Goal: Task Accomplishment & Management: Manage account settings

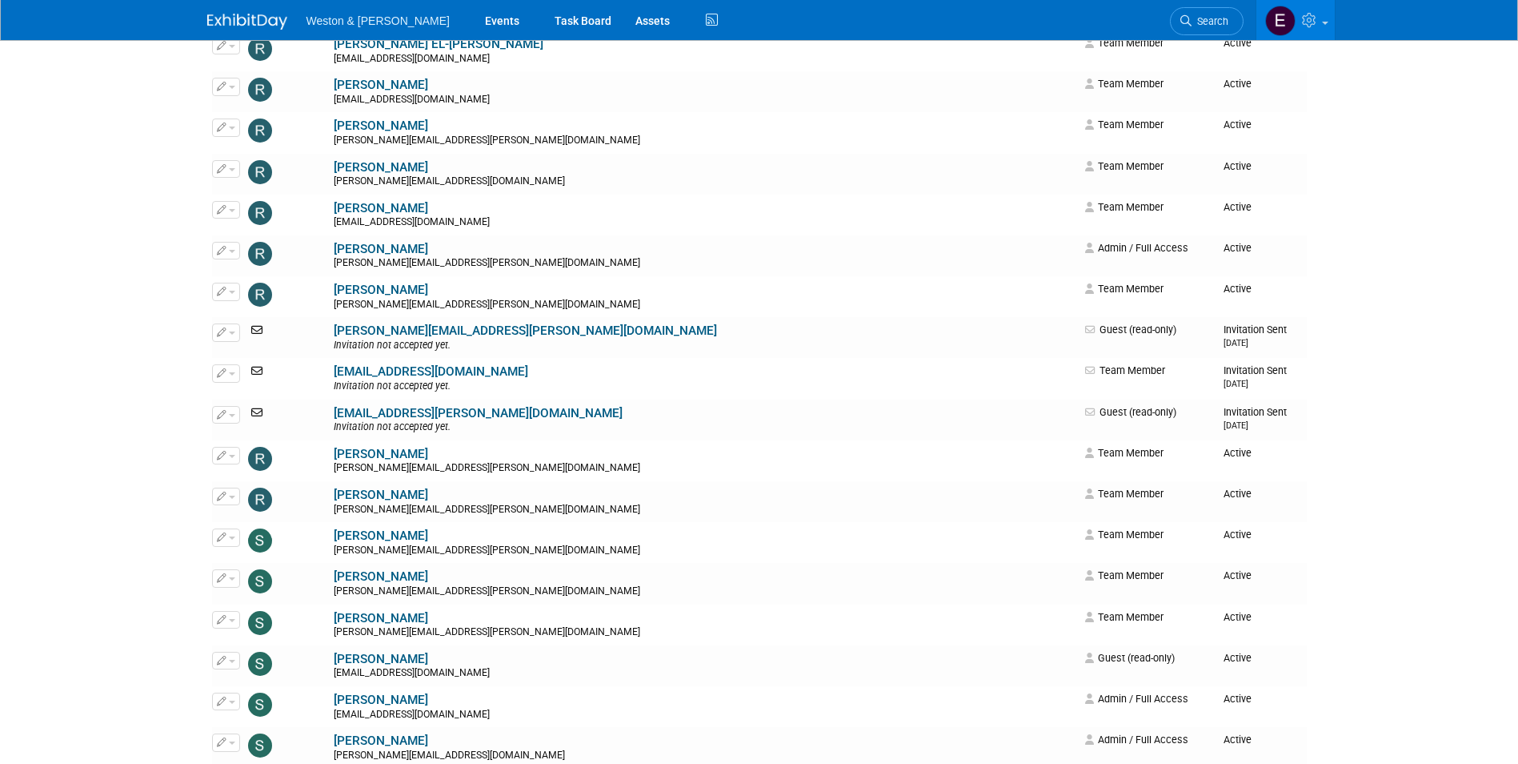
scroll to position [4349, 0]
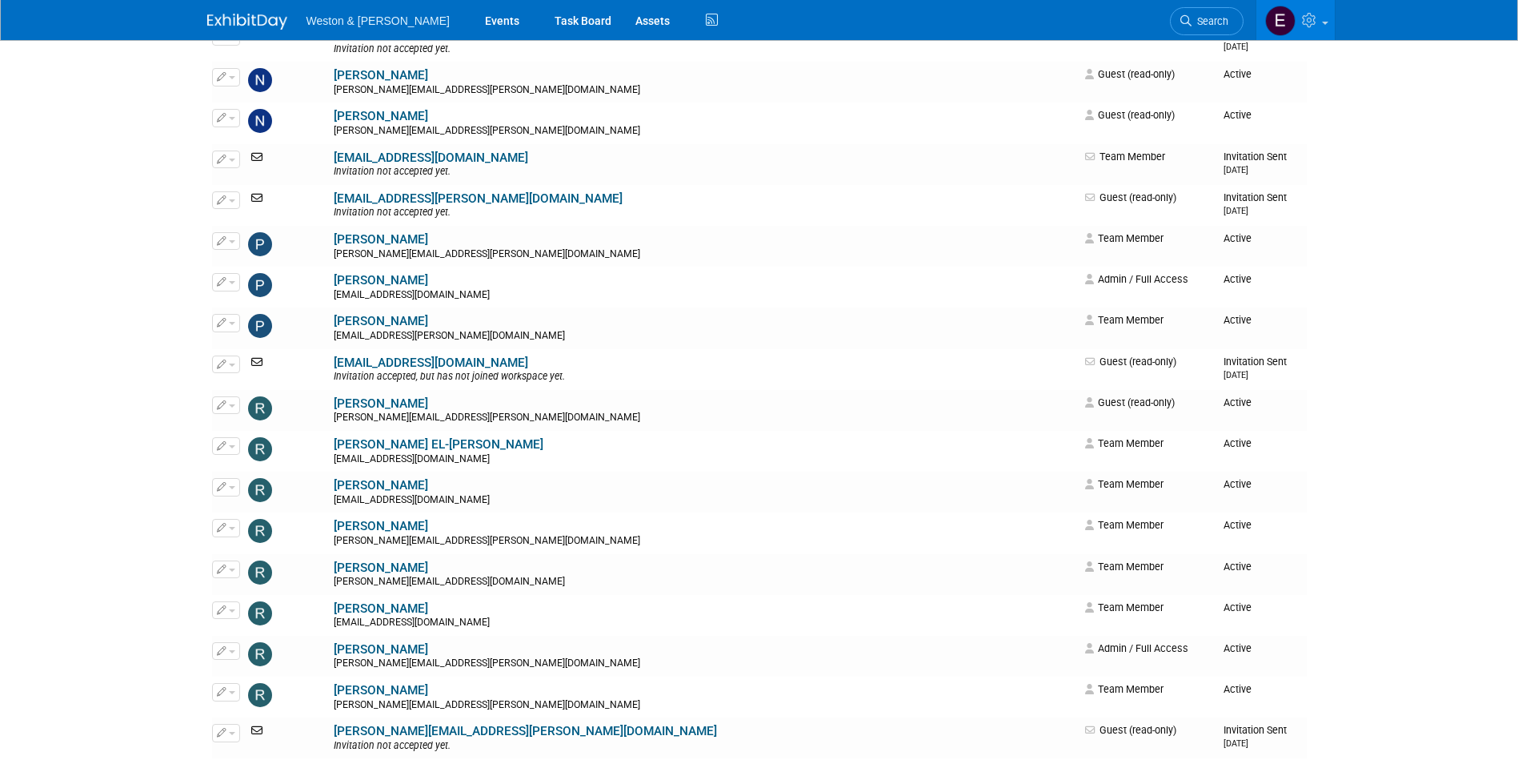
click at [395, 1] on ul "Weston & Sampson Events Task Board Assets Activity Feed" at bounding box center [514, 20] width 415 height 40
click at [384, 18] on span "Weston & [PERSON_NAME]" at bounding box center [378, 20] width 143 height 13
click at [473, 24] on link "Events" at bounding box center [502, 20] width 58 height 40
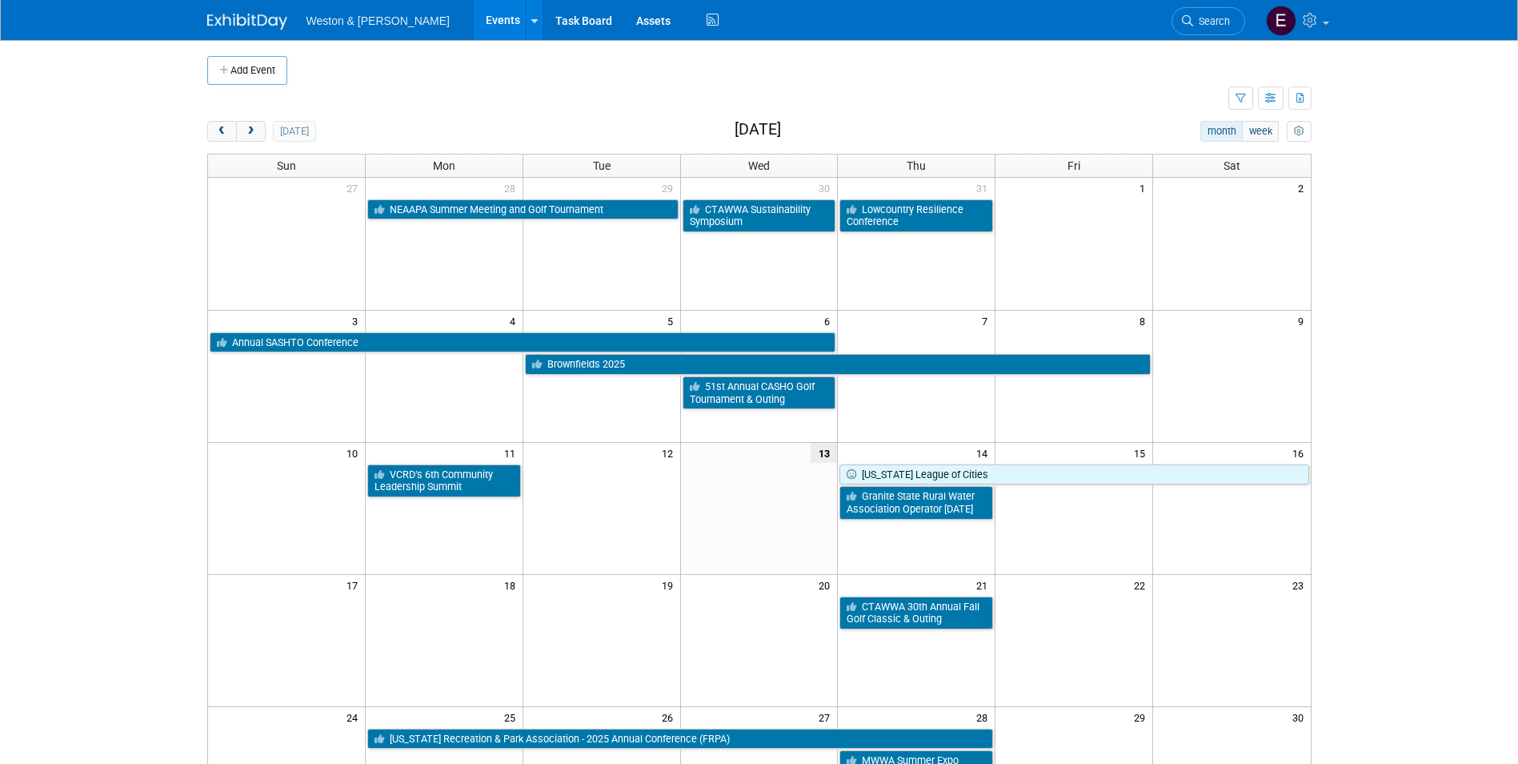
scroll to position [80, 0]
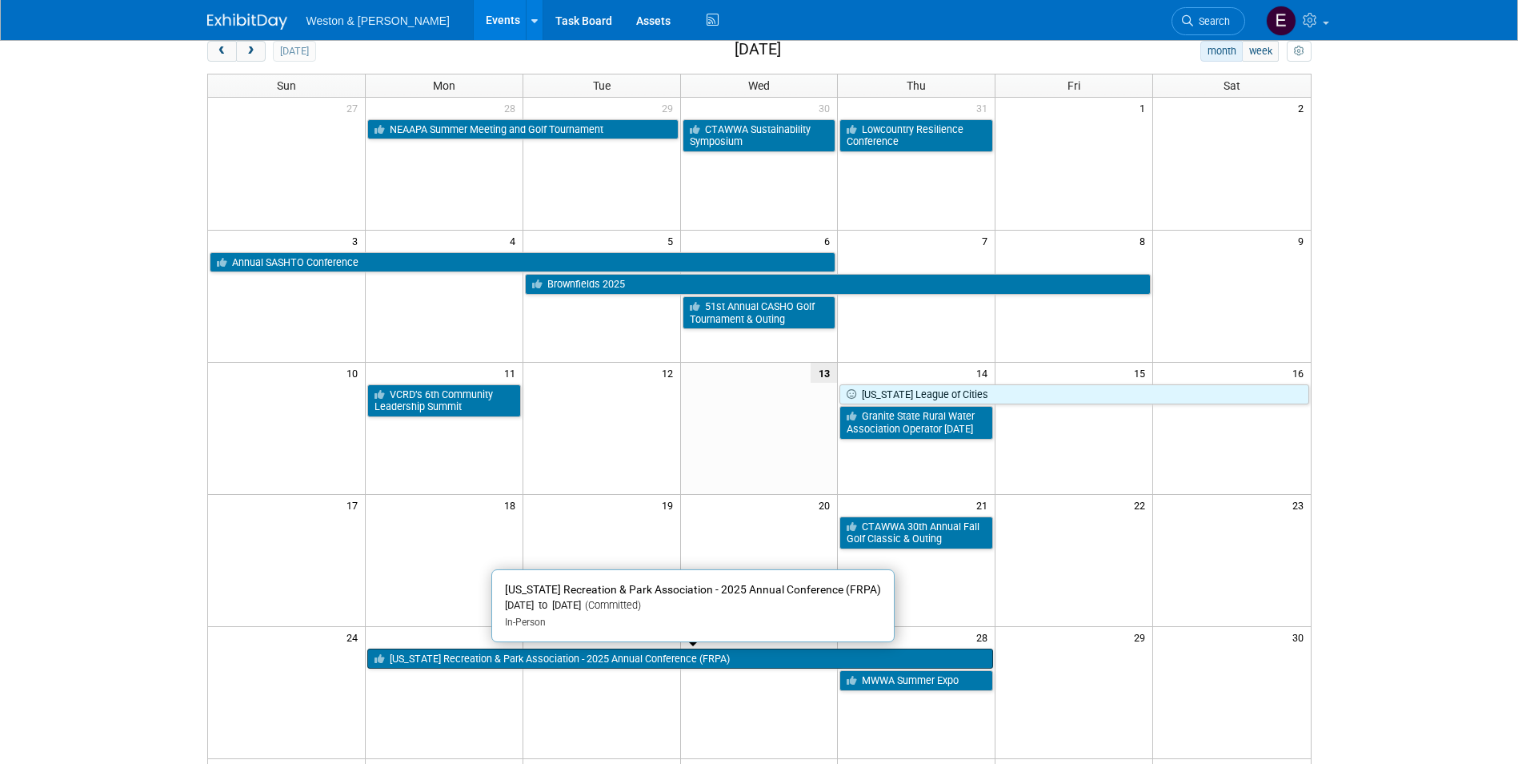
click at [543, 648] on link "[US_STATE] Recreation & Park Association - 2025 Annual Conference (FRPA)" at bounding box center [680, 658] width 626 height 21
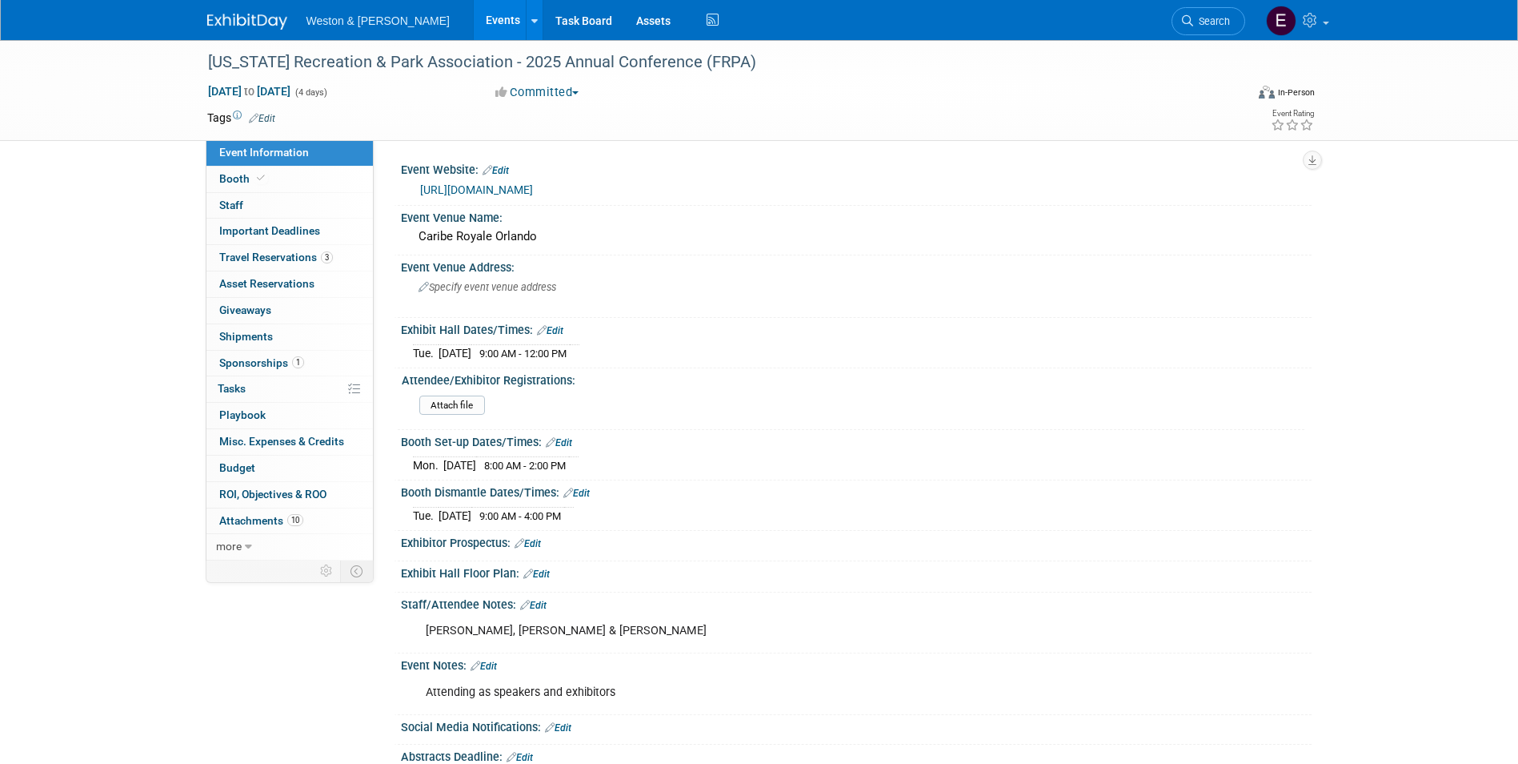
click at [503, 190] on link "https://www.frpa.org/conference" at bounding box center [476, 189] width 113 height 13
click at [246, 547] on icon at bounding box center [248, 546] width 7 height 11
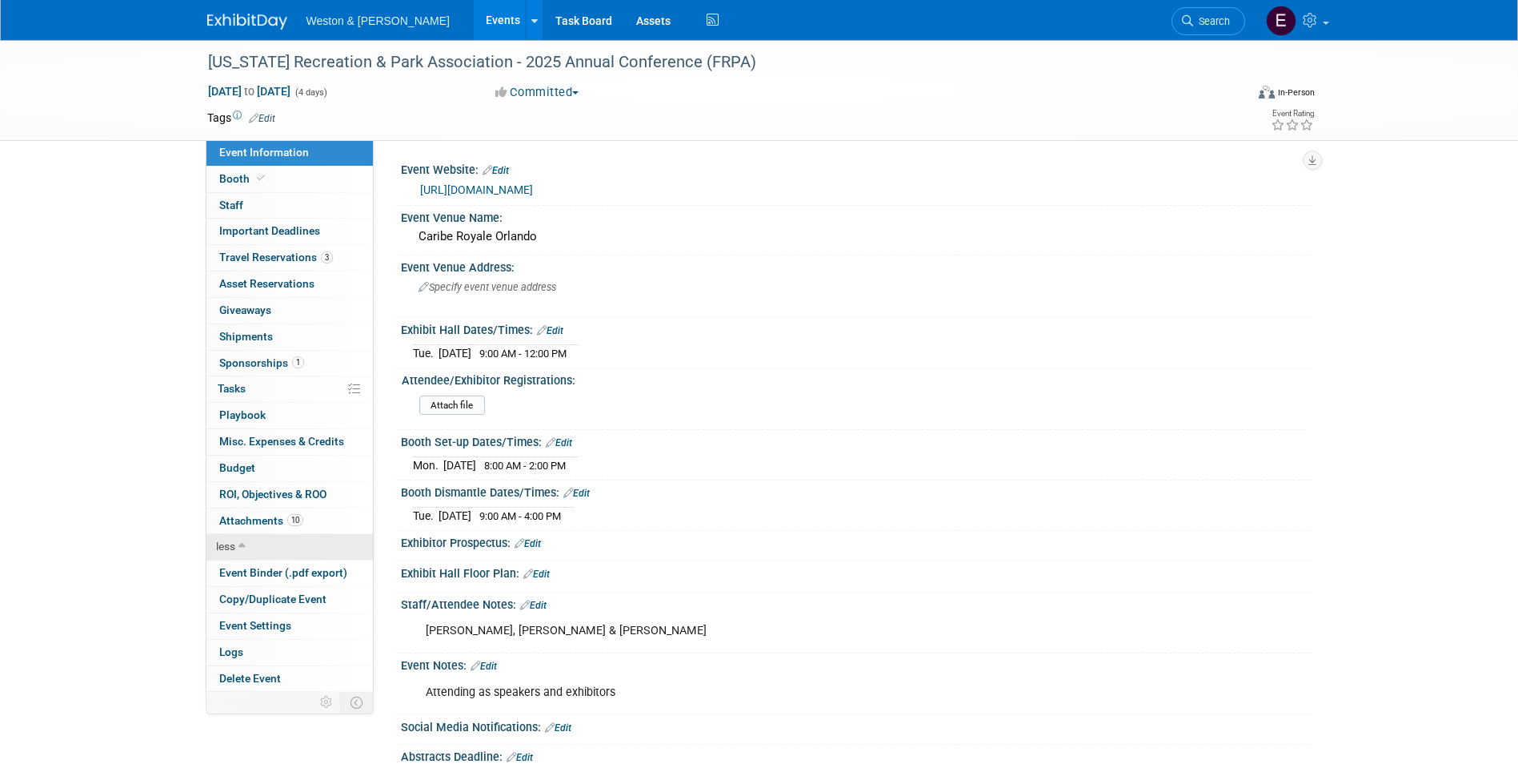
scroll to position [181, 0]
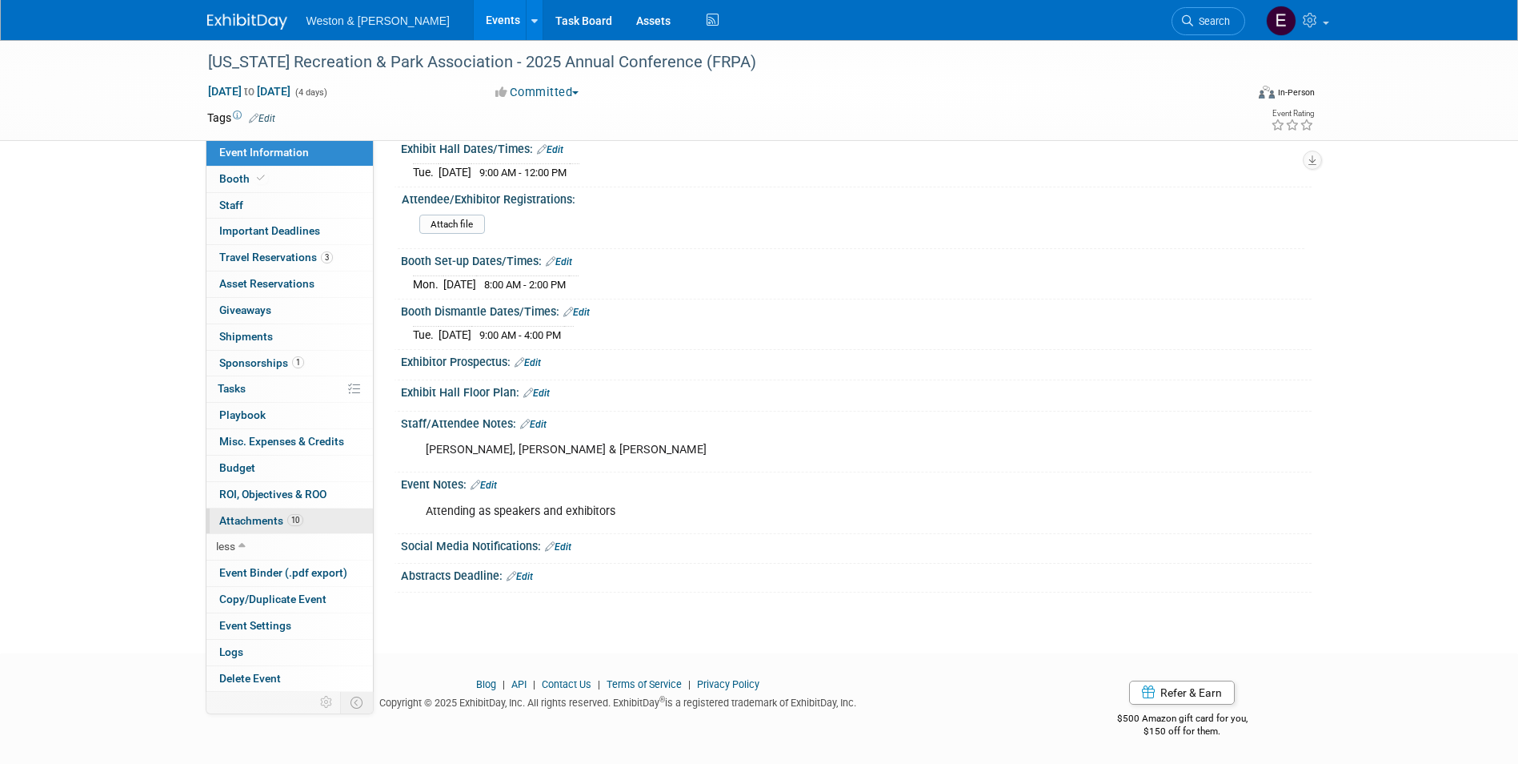
click at [270, 521] on span "Attachments 10" at bounding box center [261, 520] width 84 height 13
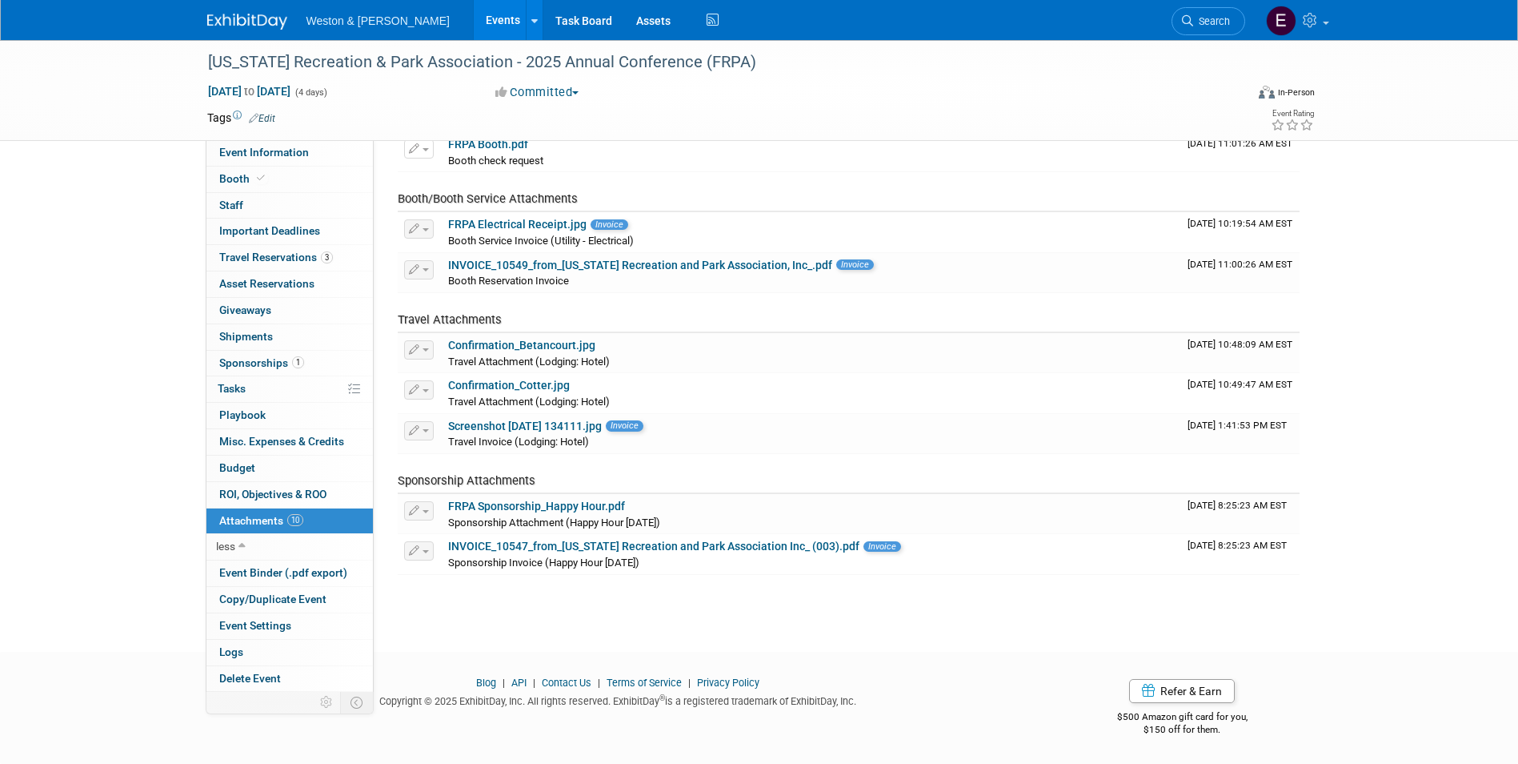
scroll to position [0, 0]
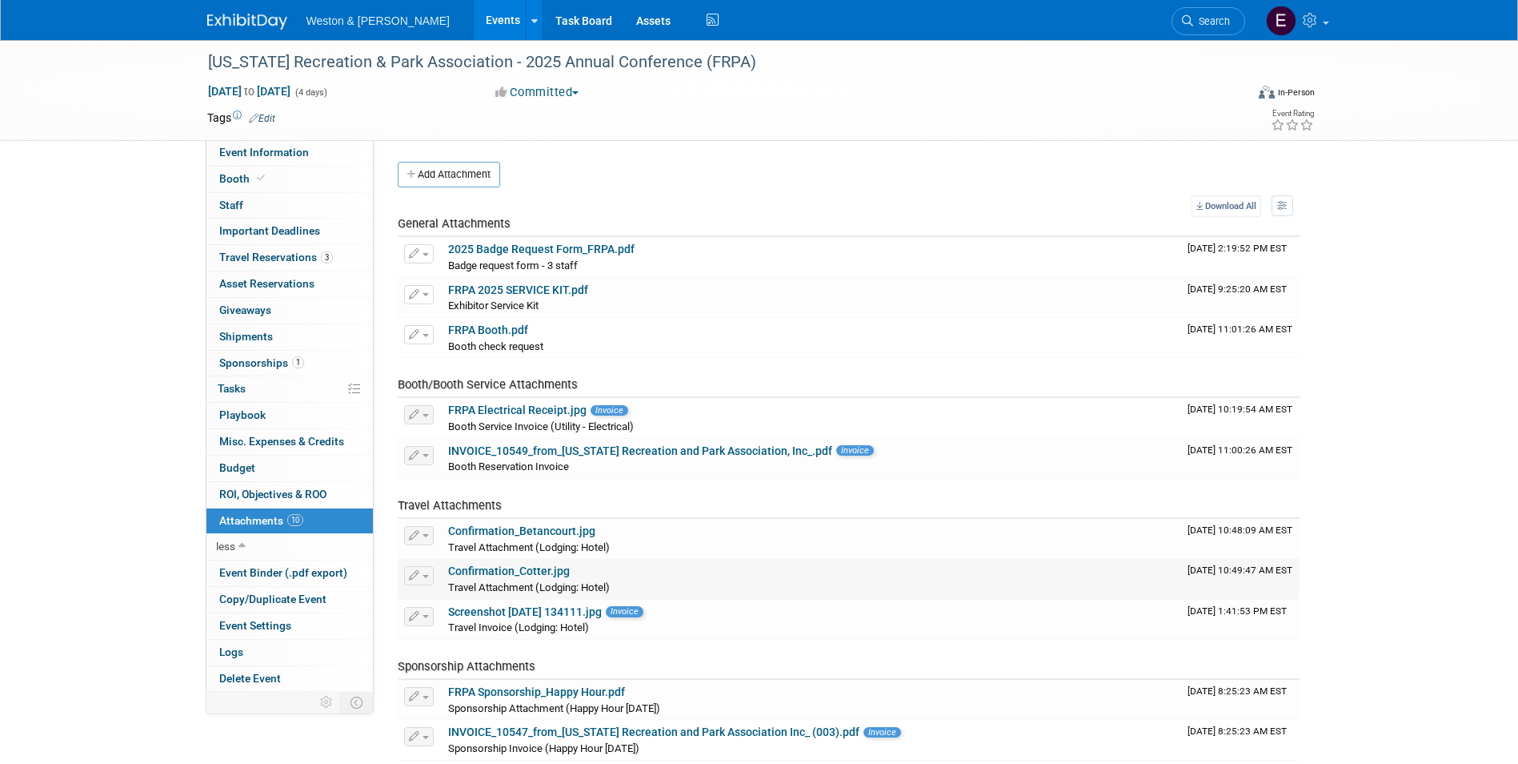
click at [514, 574] on link "Confirmation_Cotter.jpg" at bounding box center [509, 570] width 122 height 13
click at [441, 178] on button "Add Attachment" at bounding box center [449, 175] width 102 height 26
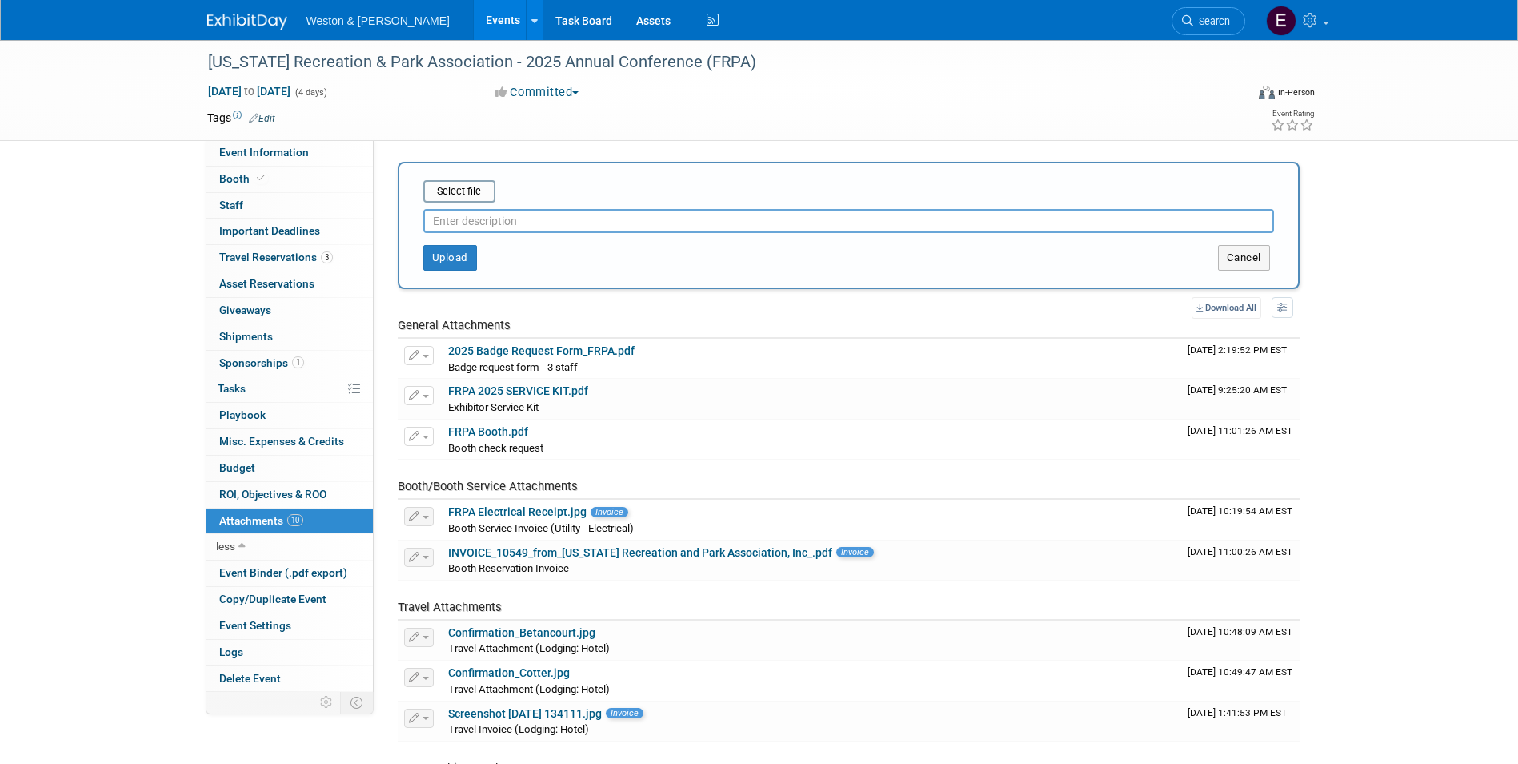
click at [459, 216] on input "text" at bounding box center [848, 221] width 851 height 24
type input "Cotter Reservation_update"
click at [456, 189] on input "file" at bounding box center [398, 191] width 191 height 19
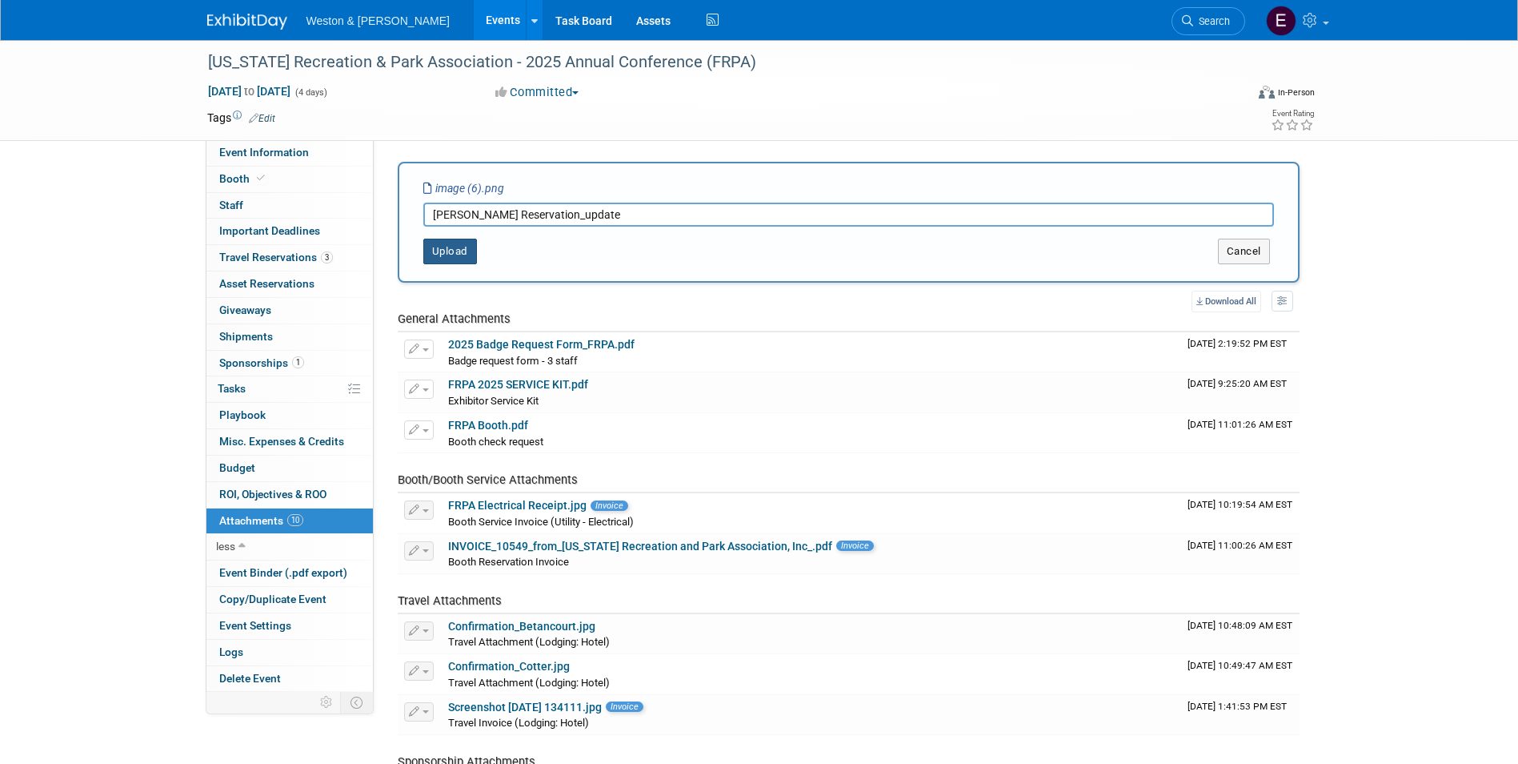
click at [451, 250] on button "Upload" at bounding box center [450, 252] width 54 height 26
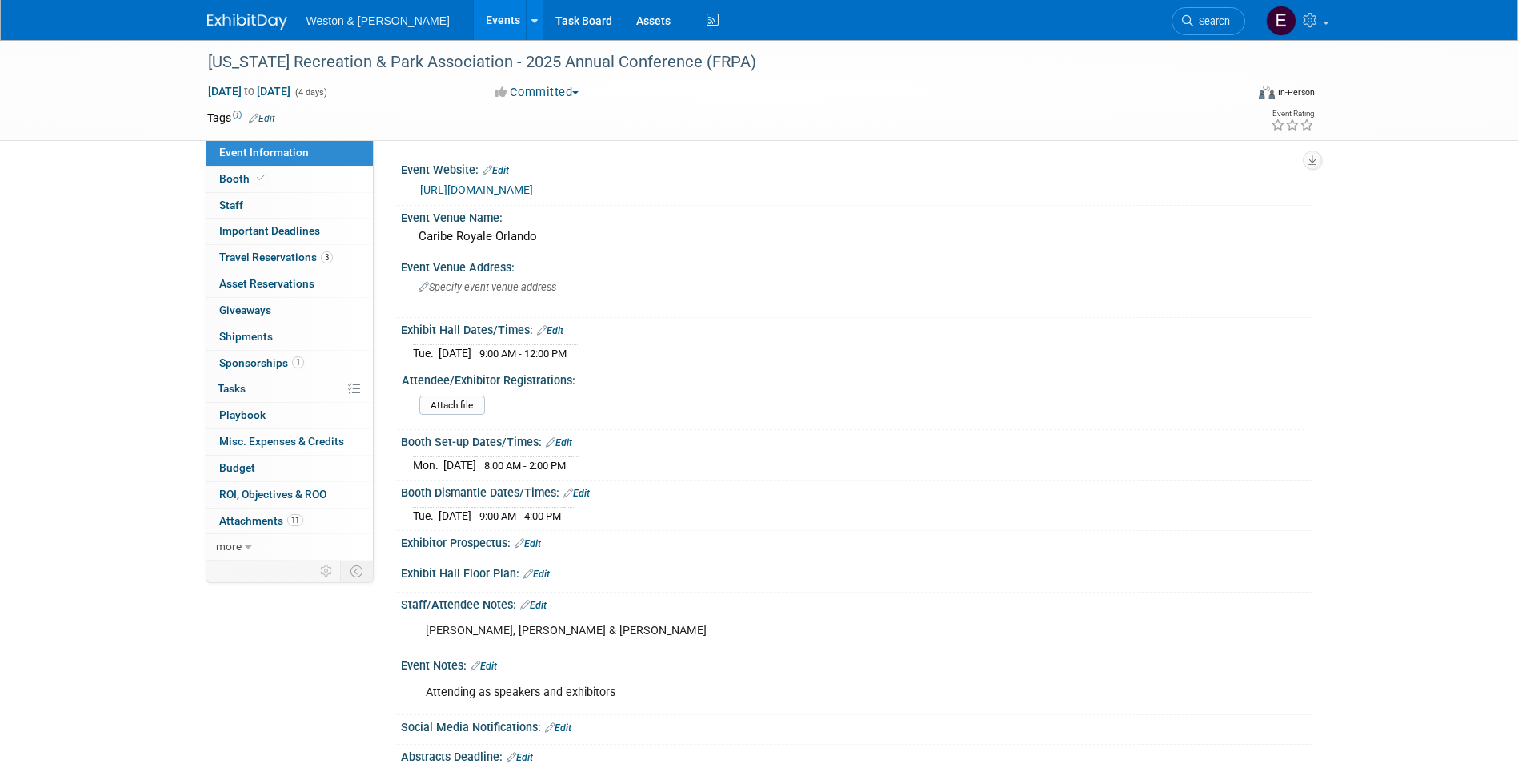
scroll to position [181, 0]
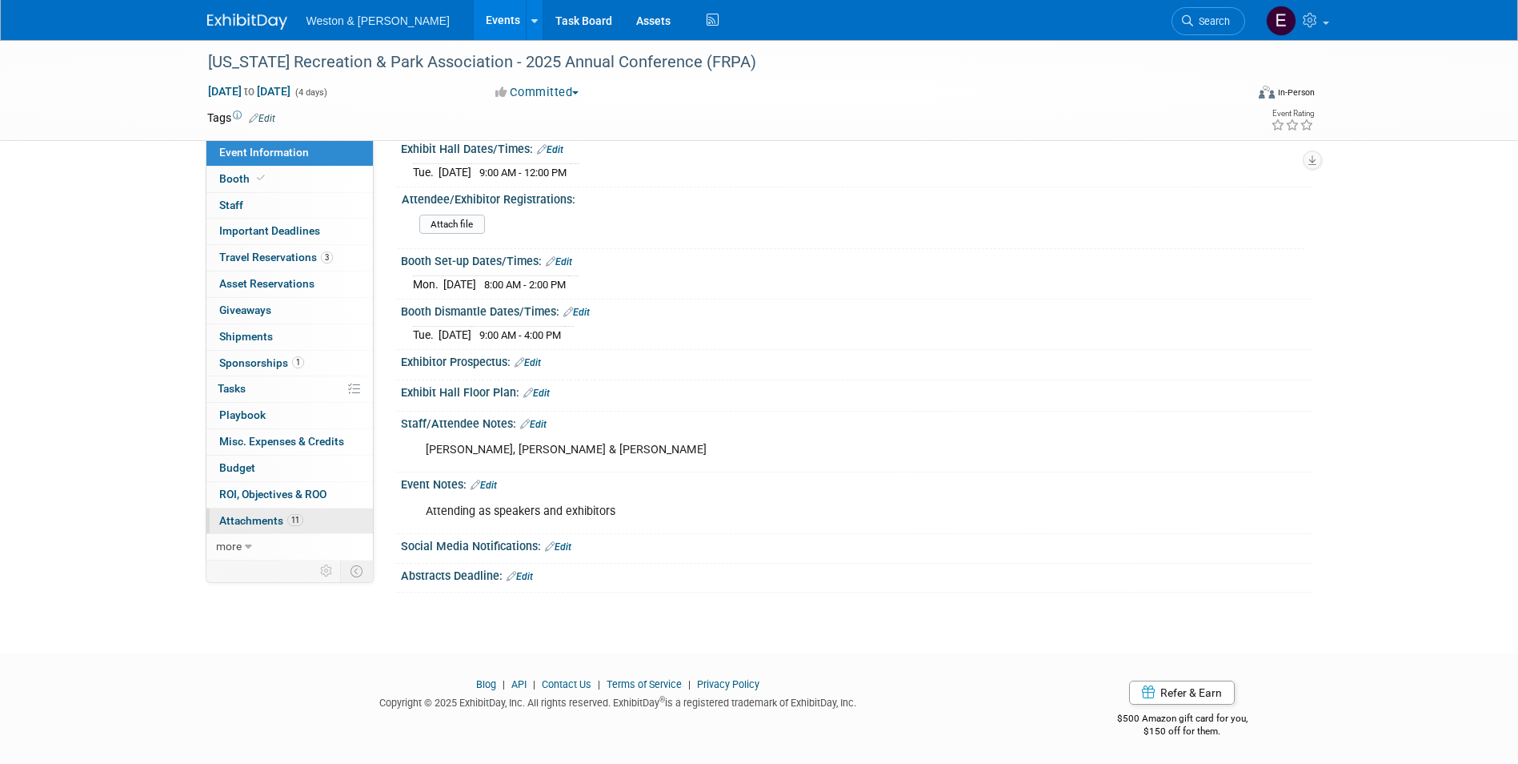
click at [254, 523] on span "Attachments 11" at bounding box center [261, 520] width 84 height 13
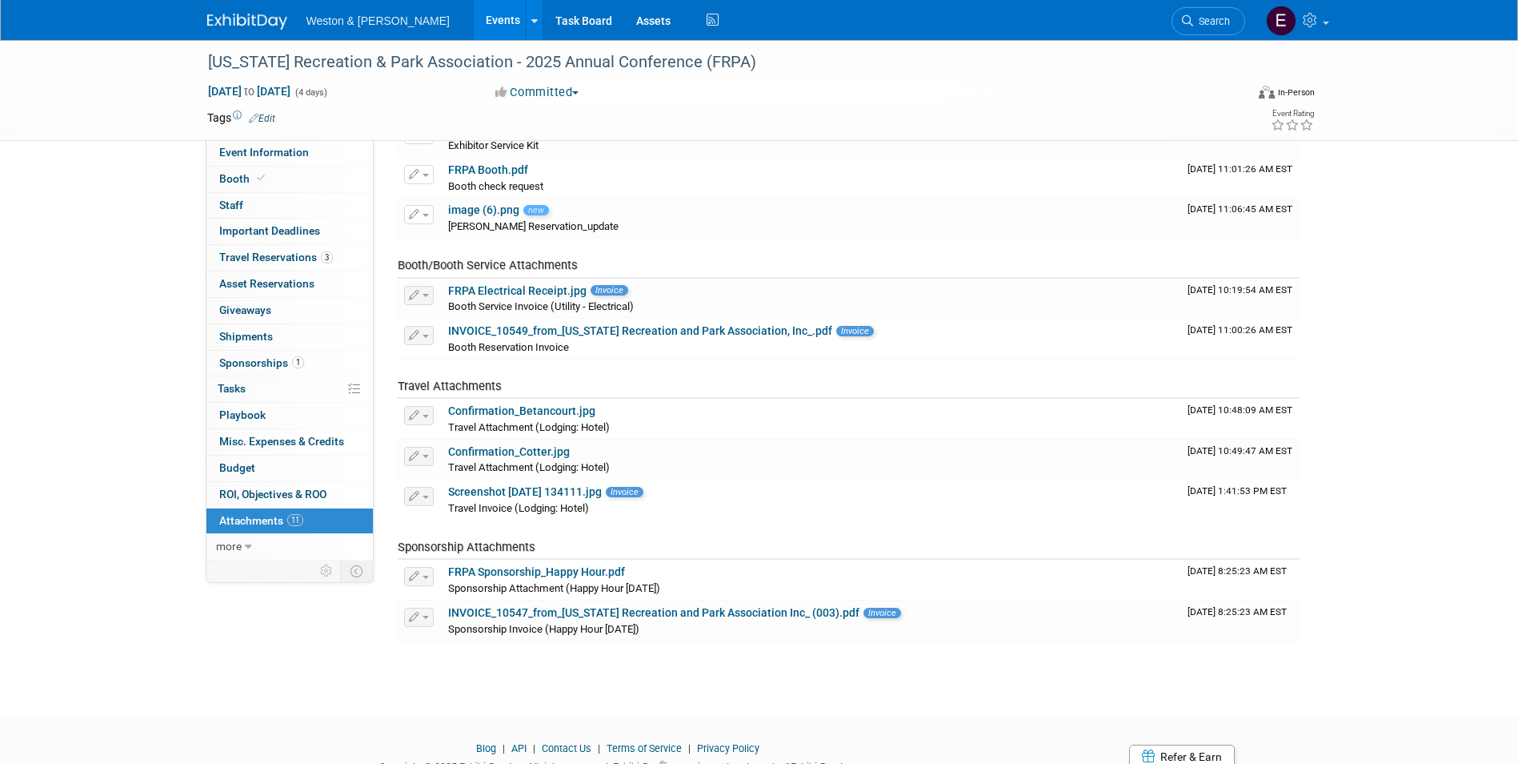
scroll to position [0, 0]
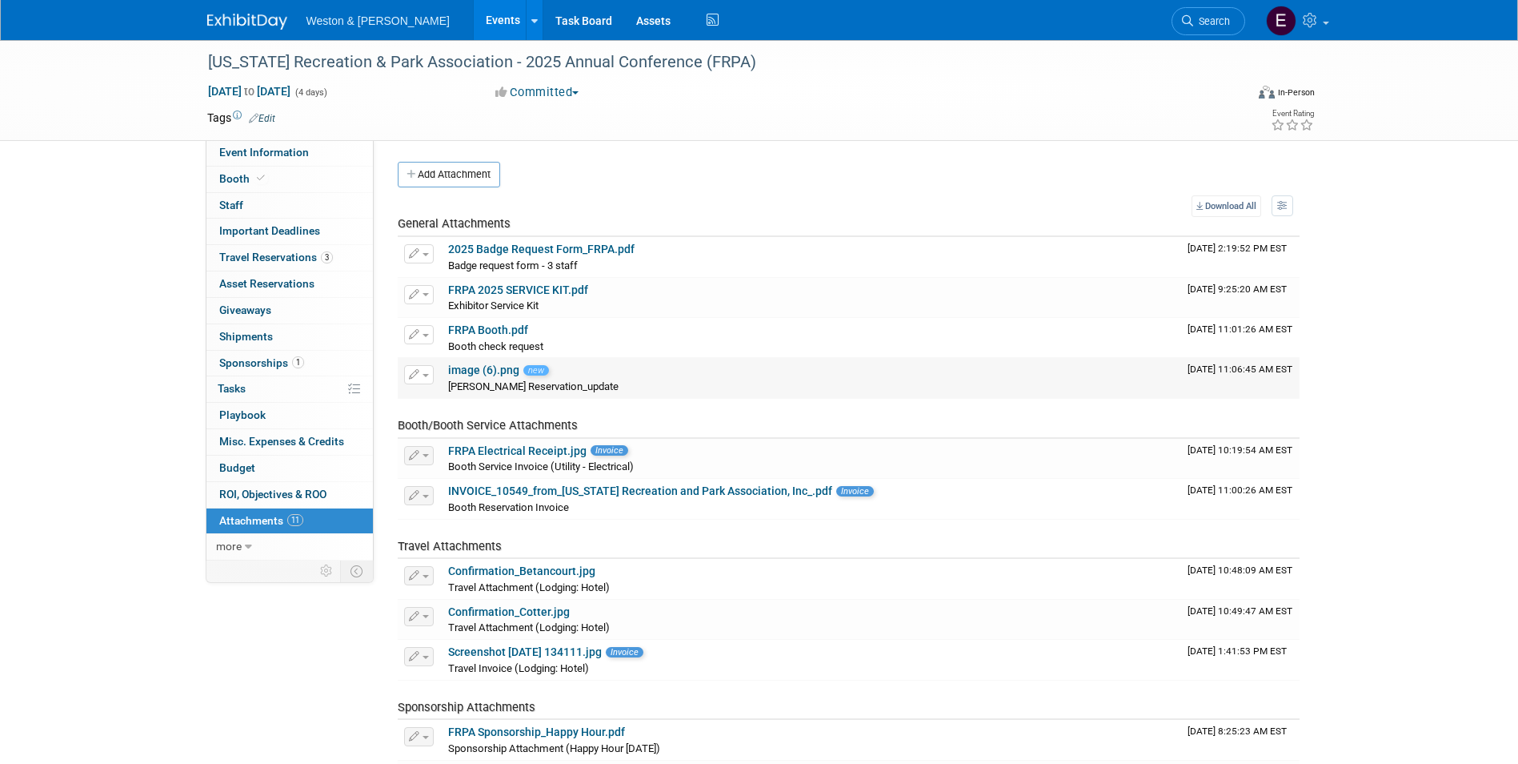
click at [473, 371] on link "image (6).png" at bounding box center [483, 369] width 71 height 13
click at [421, 373] on button "button" at bounding box center [419, 374] width 30 height 19
click at [464, 419] on link "Change Description" at bounding box center [475, 422] width 141 height 22
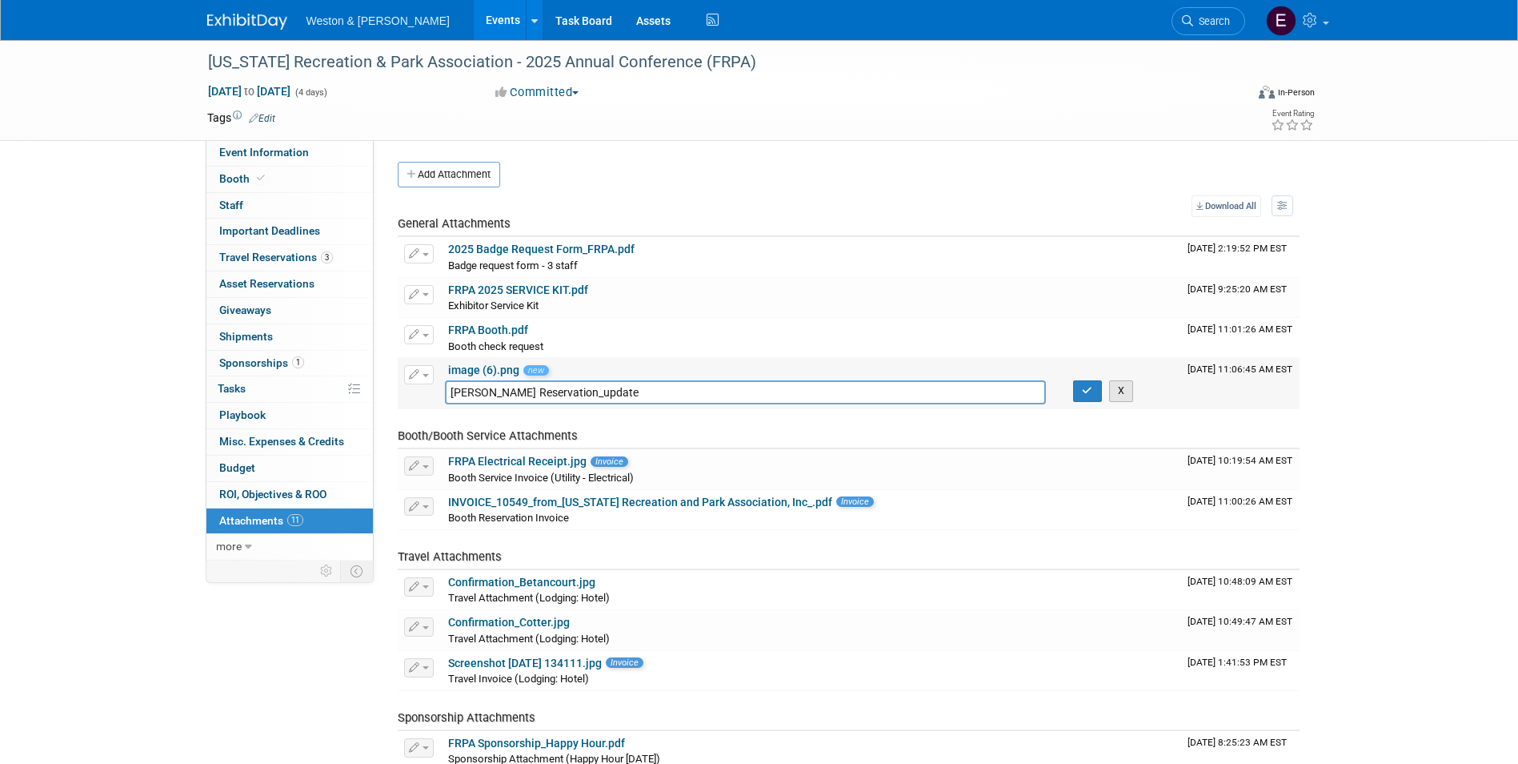
click at [1114, 388] on button "X" at bounding box center [1121, 391] width 25 height 22
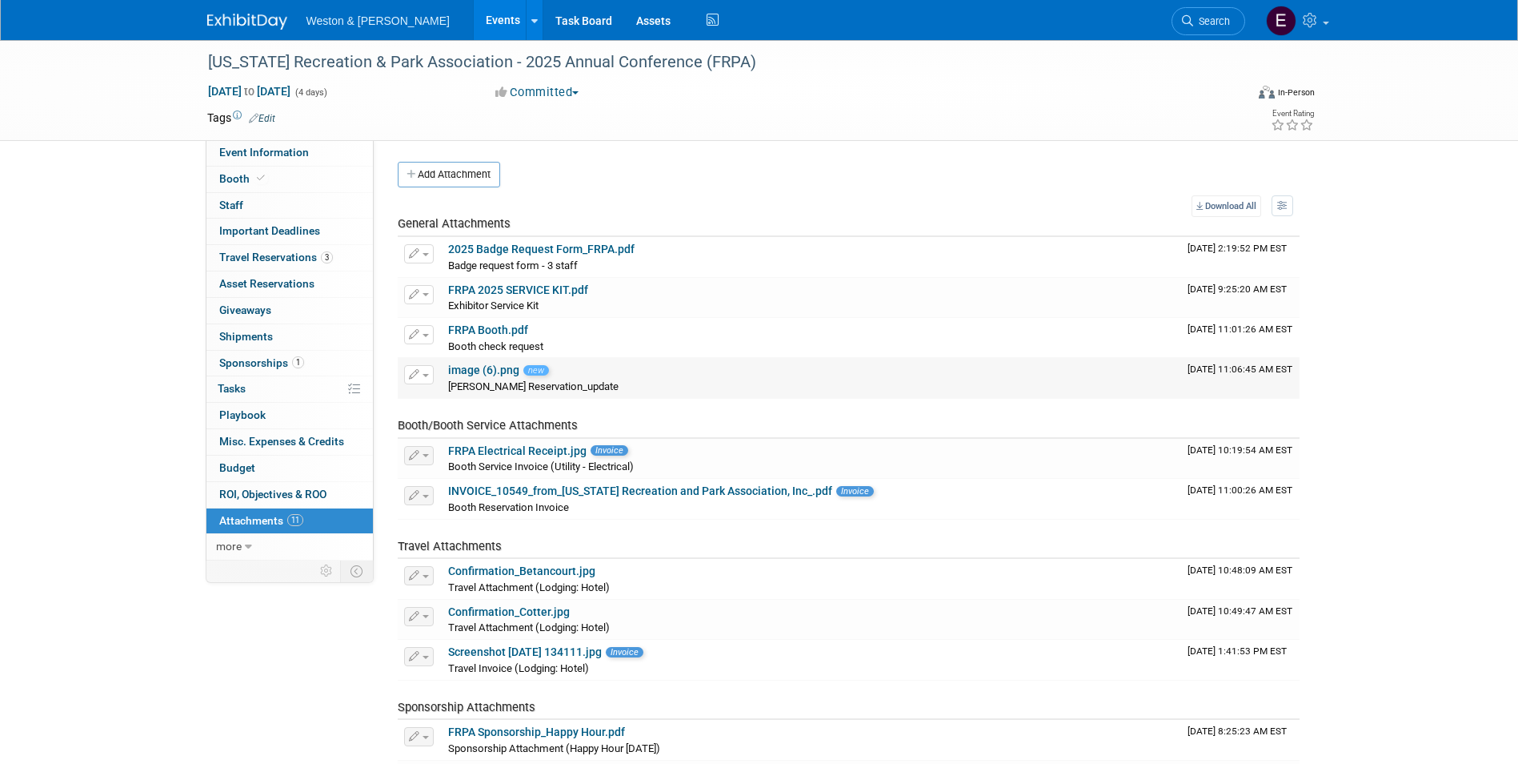
click at [536, 368] on span "new" at bounding box center [537, 370] width 26 height 10
drag, startPoint x: 500, startPoint y: 371, endPoint x: 298, endPoint y: 646, distance: 341.2
click at [297, 653] on div "Event Information Event Info Booth Booth 0 Staff 0 Staff Important Deadlines Im…" at bounding box center [759, 428] width 1129 height 776
click at [623, 387] on div "Cotter Reservation_update Cotter Reservation_update X" at bounding box center [811, 386] width 727 height 16
click at [424, 386] on td "Download Change Description Delete Attachment" at bounding box center [420, 378] width 44 height 40
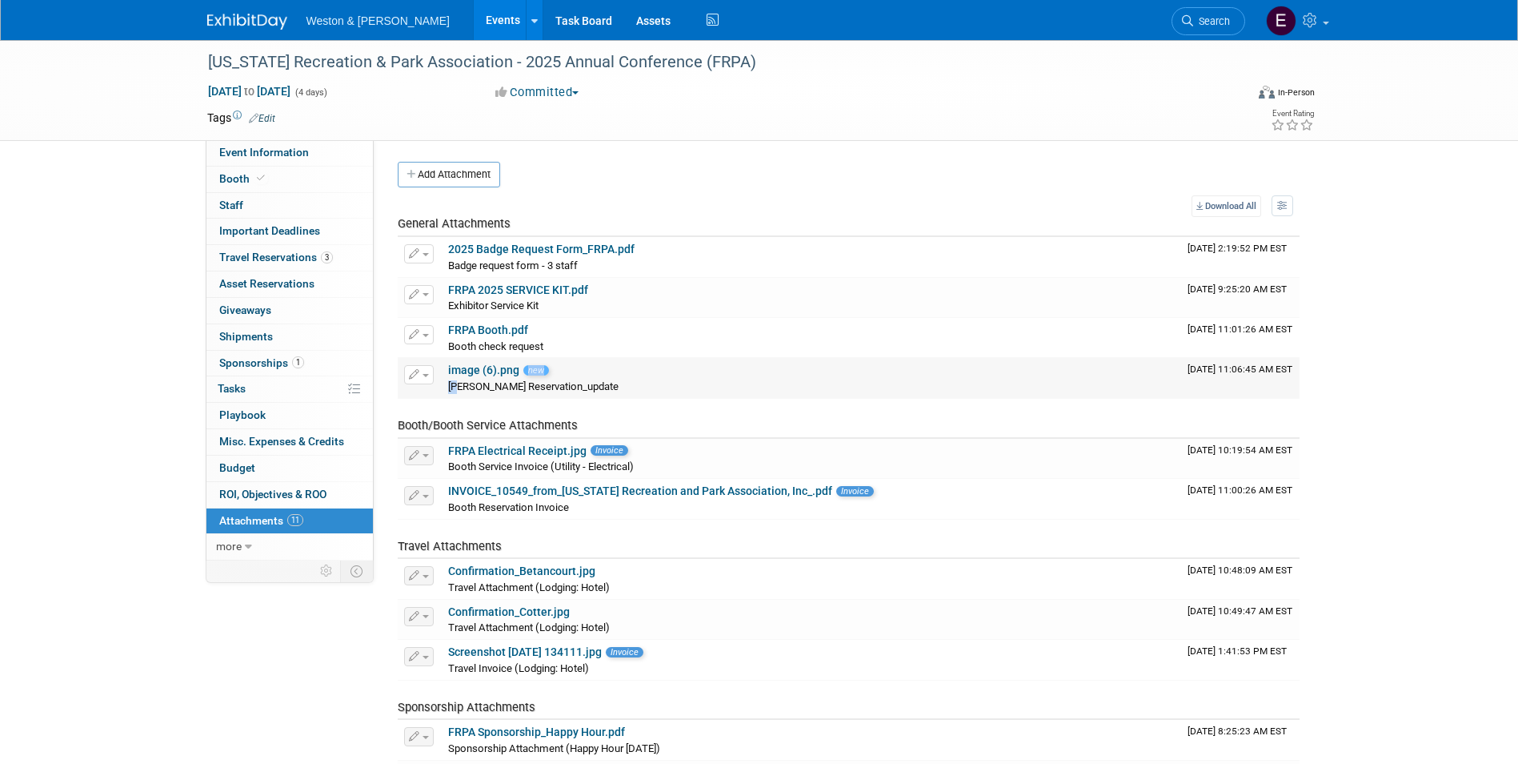
drag, startPoint x: 520, startPoint y: 376, endPoint x: 462, endPoint y: 385, distance: 58.3
click at [462, 385] on td "image (6).png new Cotter Reservation_update Cotter Reservation_update X" at bounding box center [812, 378] width 740 height 40
click at [313, 674] on div "Event Information Event Info Booth Booth 0 Staff 0 Staff Important Deadlines Im…" at bounding box center [759, 425] width 1129 height 776
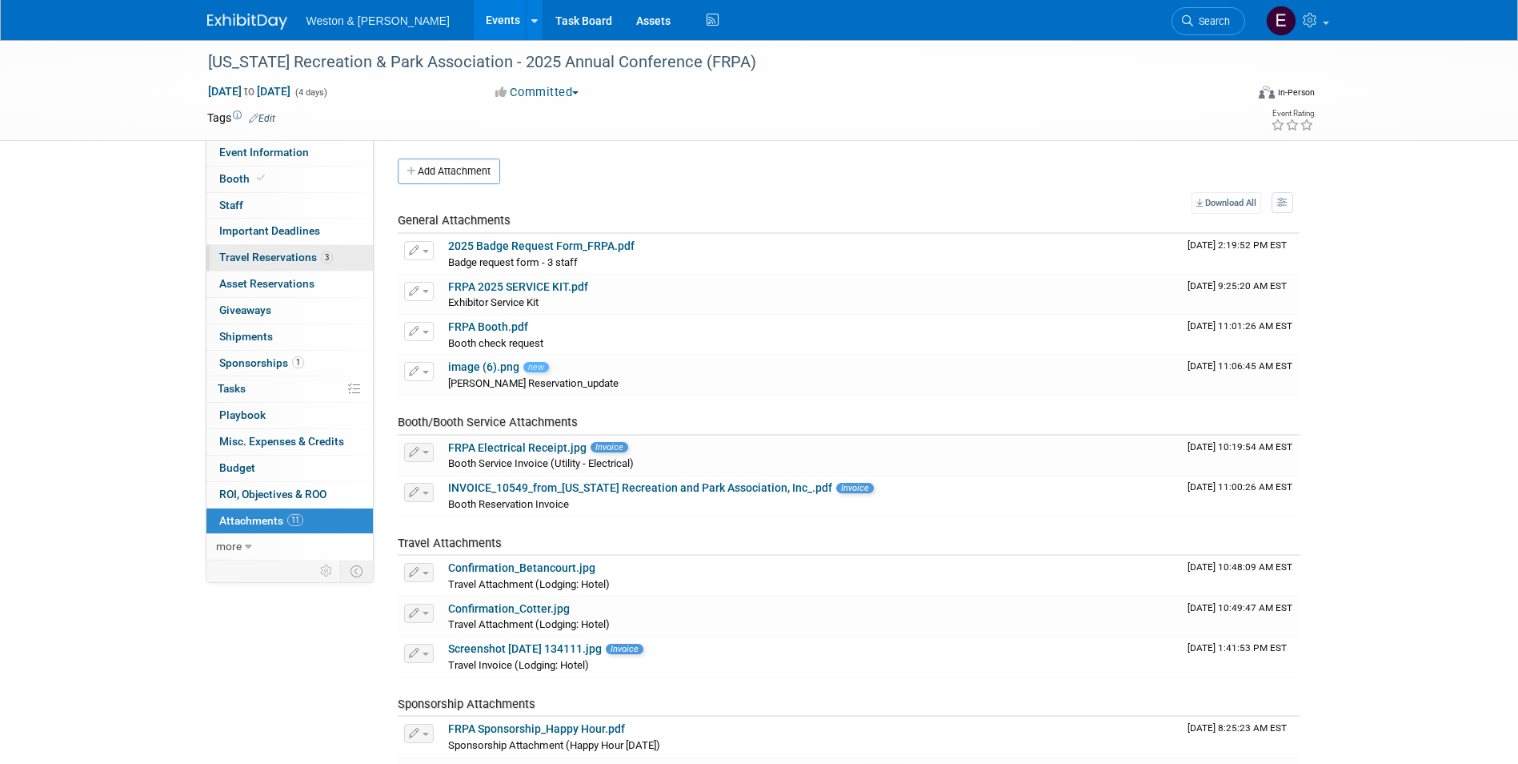
click at [273, 256] on span "Travel Reservations 3" at bounding box center [276, 257] width 114 height 13
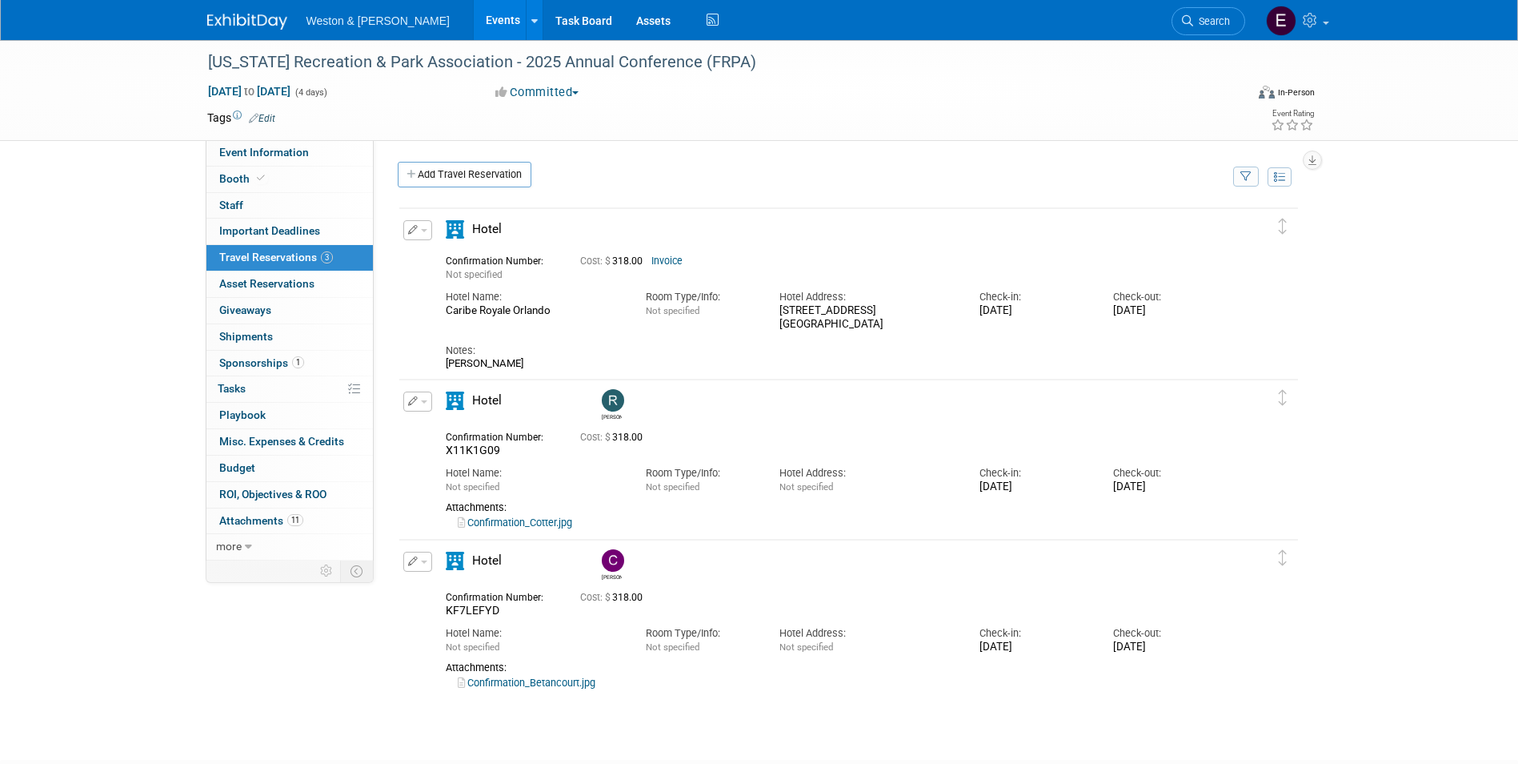
scroll to position [110, 0]
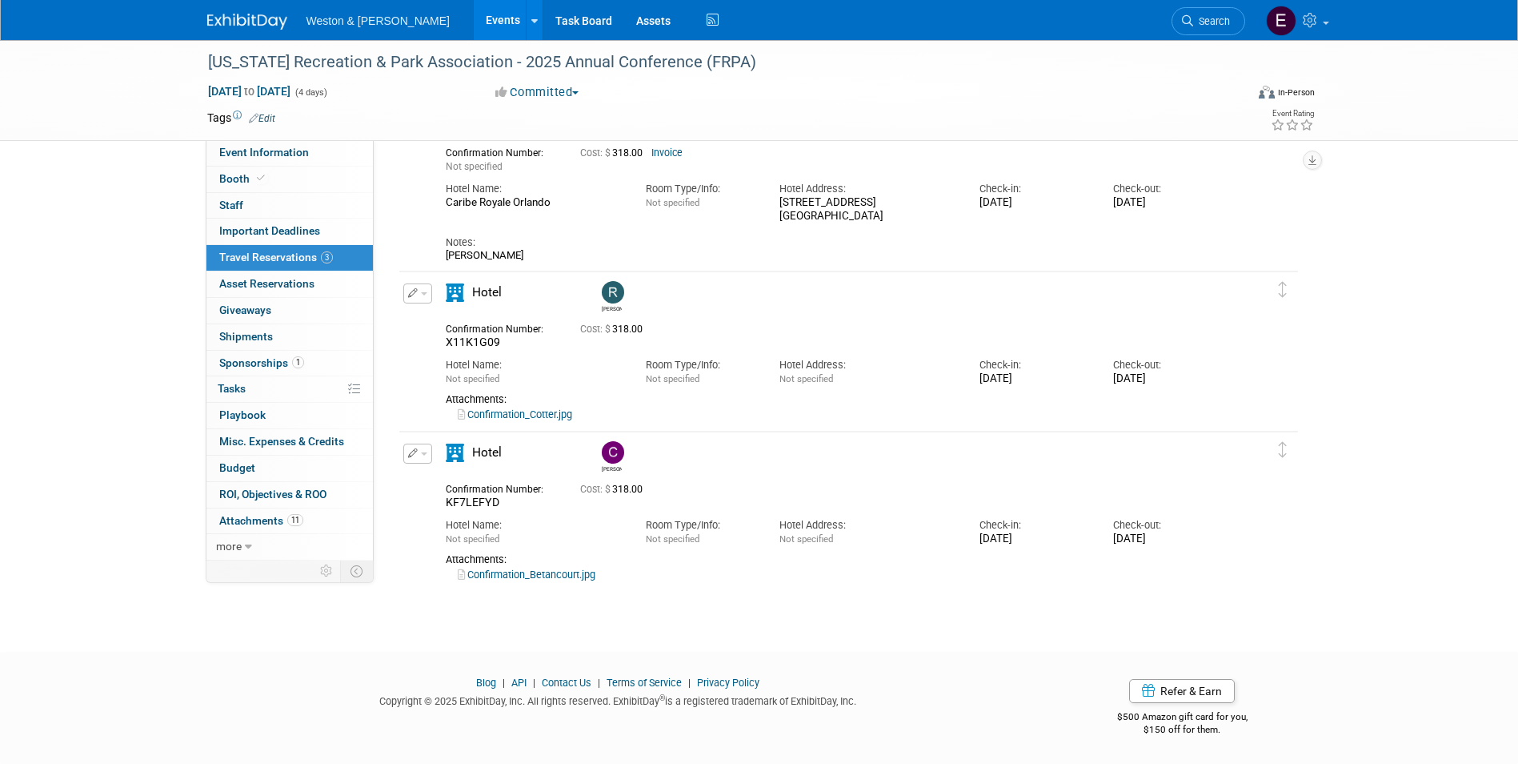
click at [427, 293] on button "button" at bounding box center [417, 293] width 29 height 20
click at [459, 324] on button "Edit Reservation" at bounding box center [471, 321] width 135 height 23
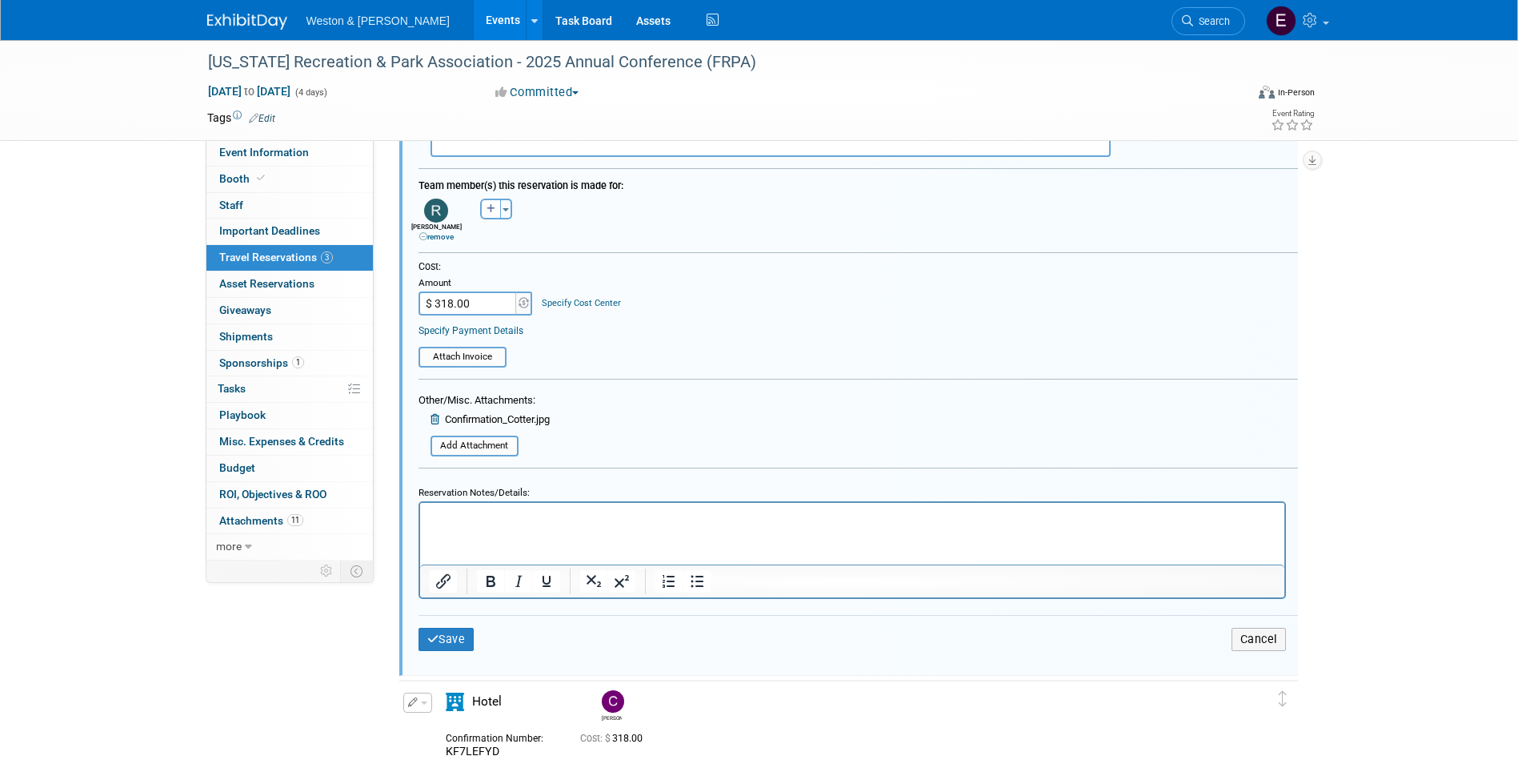
scroll to position [840, 0]
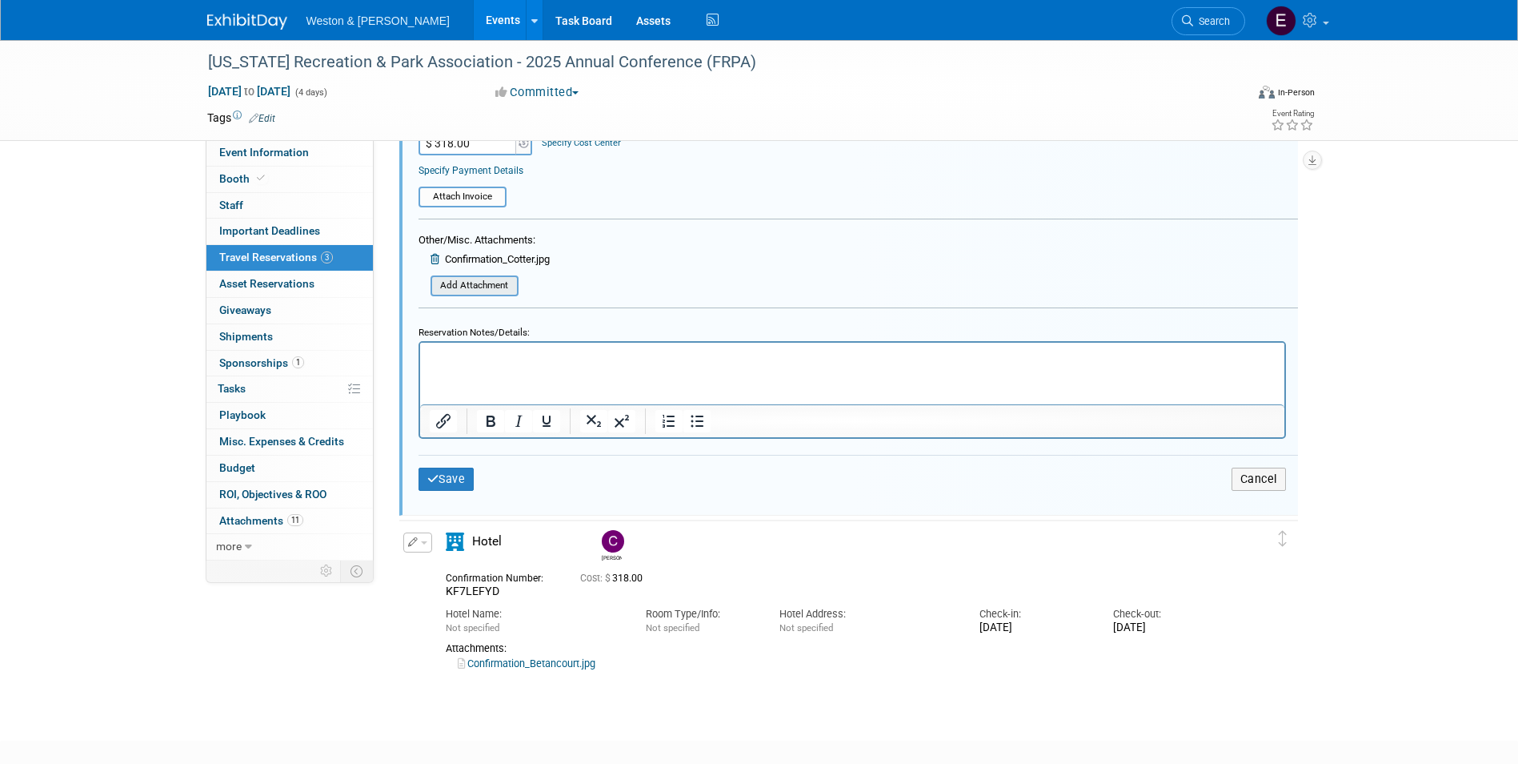
click at [475, 286] on input "file" at bounding box center [422, 286] width 191 height 18
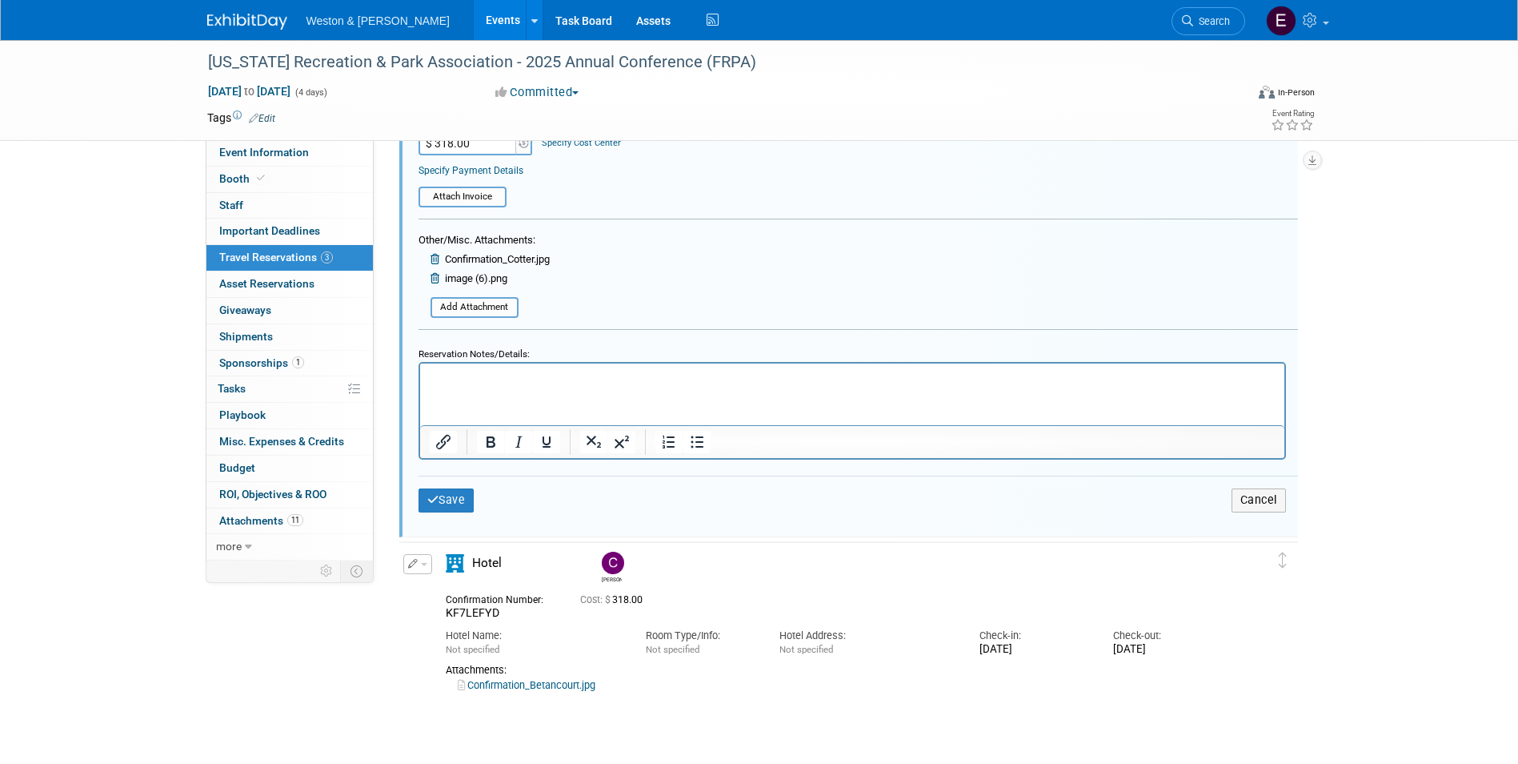
click at [469, 385] on html at bounding box center [851, 374] width 865 height 22
click at [461, 502] on button "Save" at bounding box center [447, 499] width 56 height 23
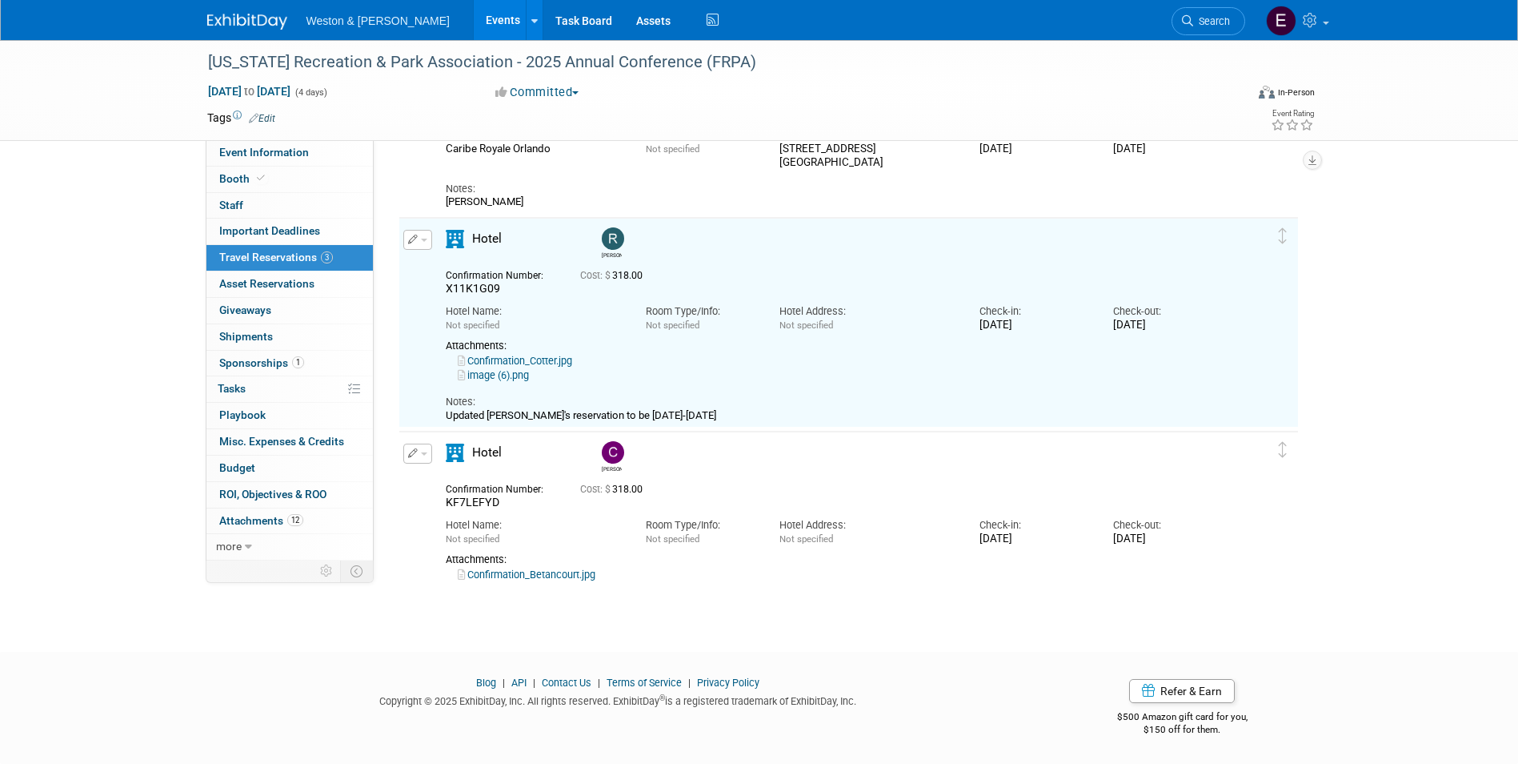
scroll to position [83, 0]
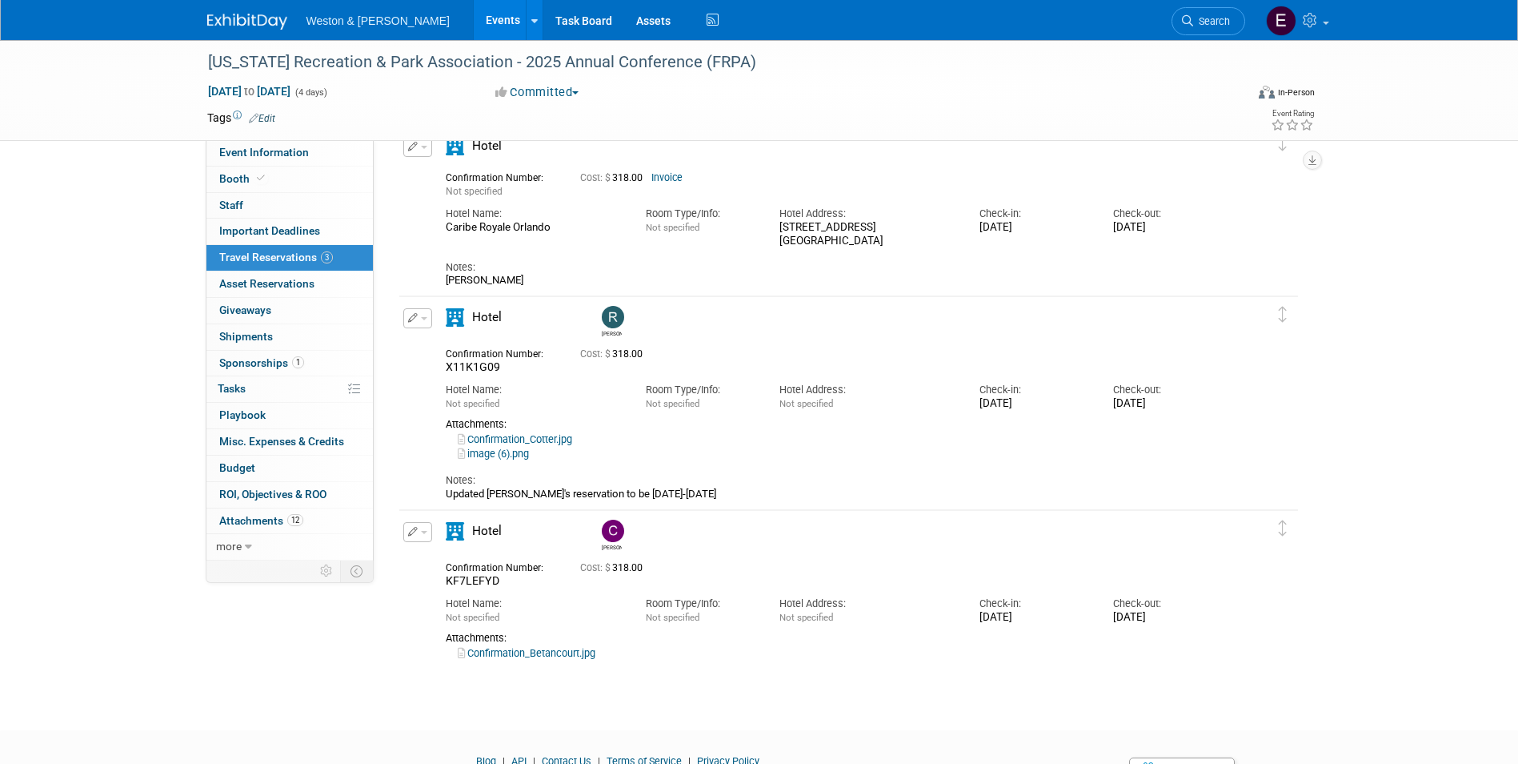
click at [412, 320] on icon "button" at bounding box center [413, 318] width 10 height 10
click at [449, 352] on button "Edit Reservation" at bounding box center [471, 346] width 135 height 23
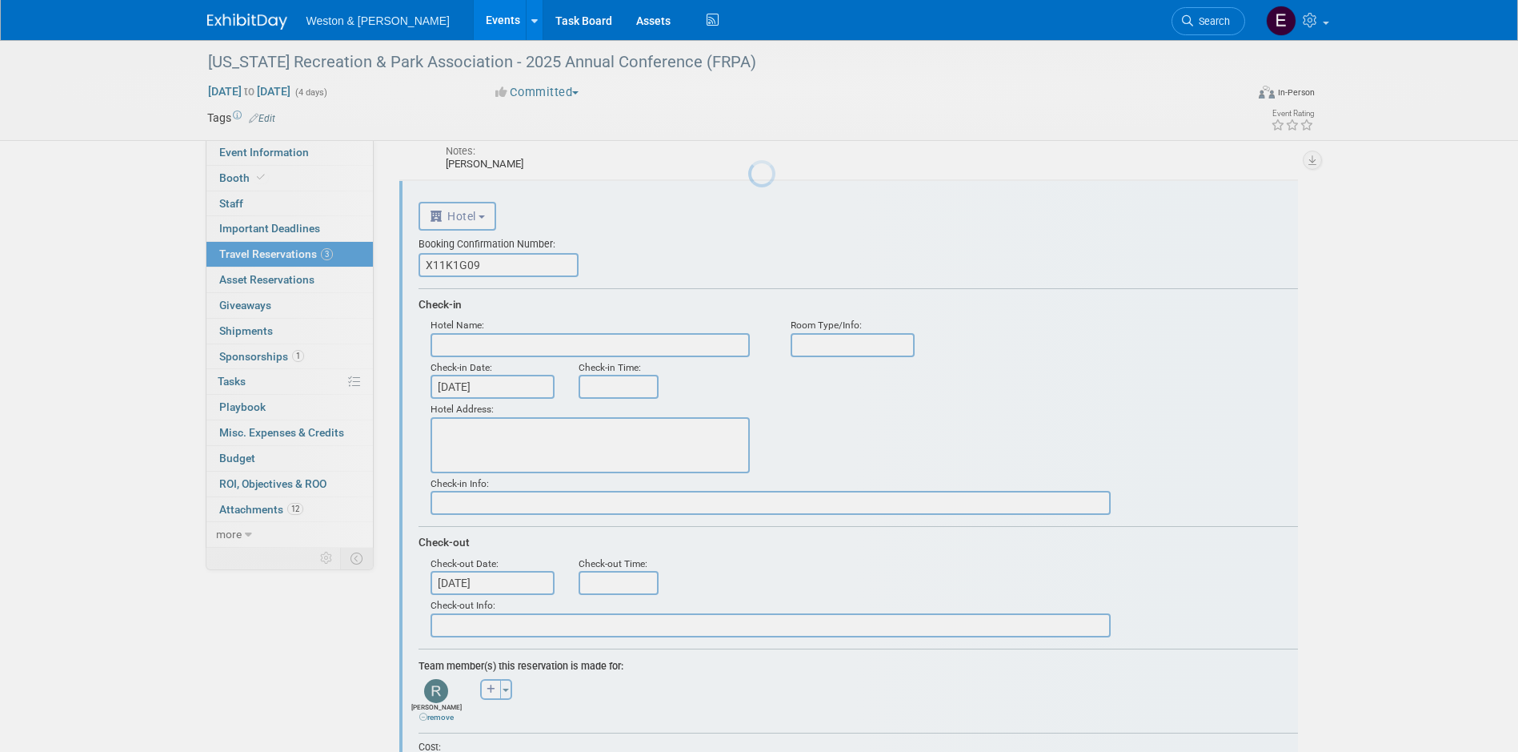
scroll to position [0, 0]
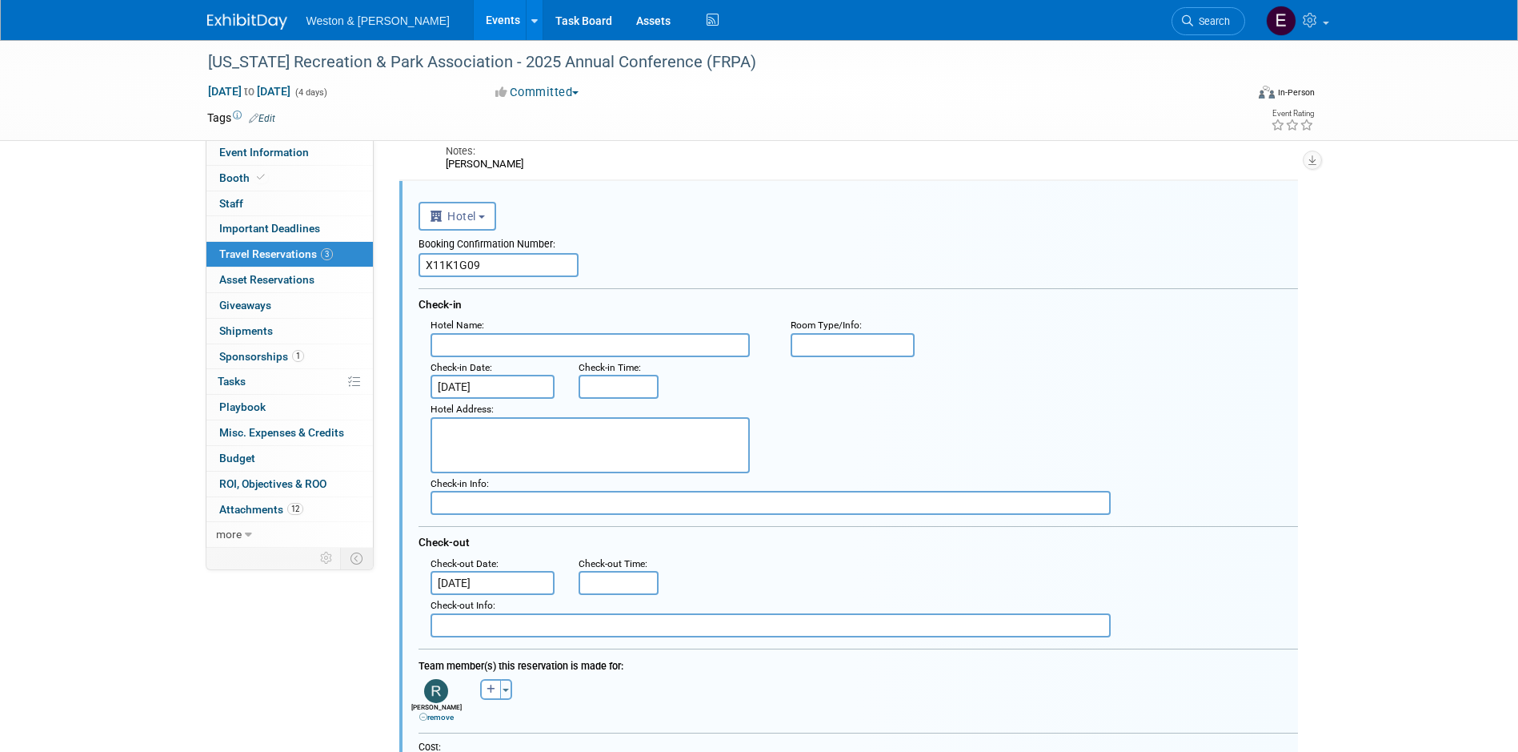
click at [530, 384] on input "Aug 25, 2025" at bounding box center [493, 387] width 125 height 24
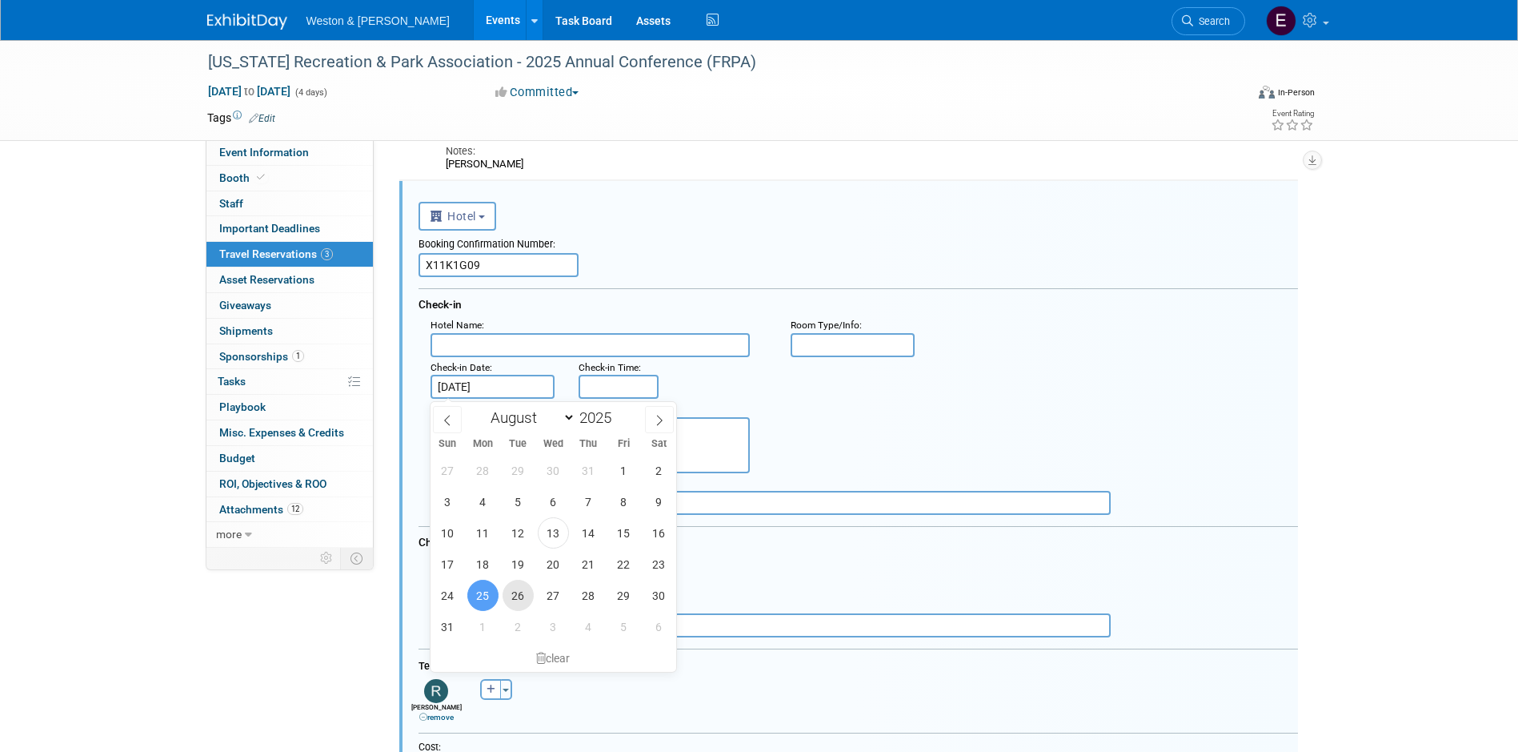
click at [517, 589] on span "26" at bounding box center [518, 595] width 31 height 31
type input "Aug 26, 2025"
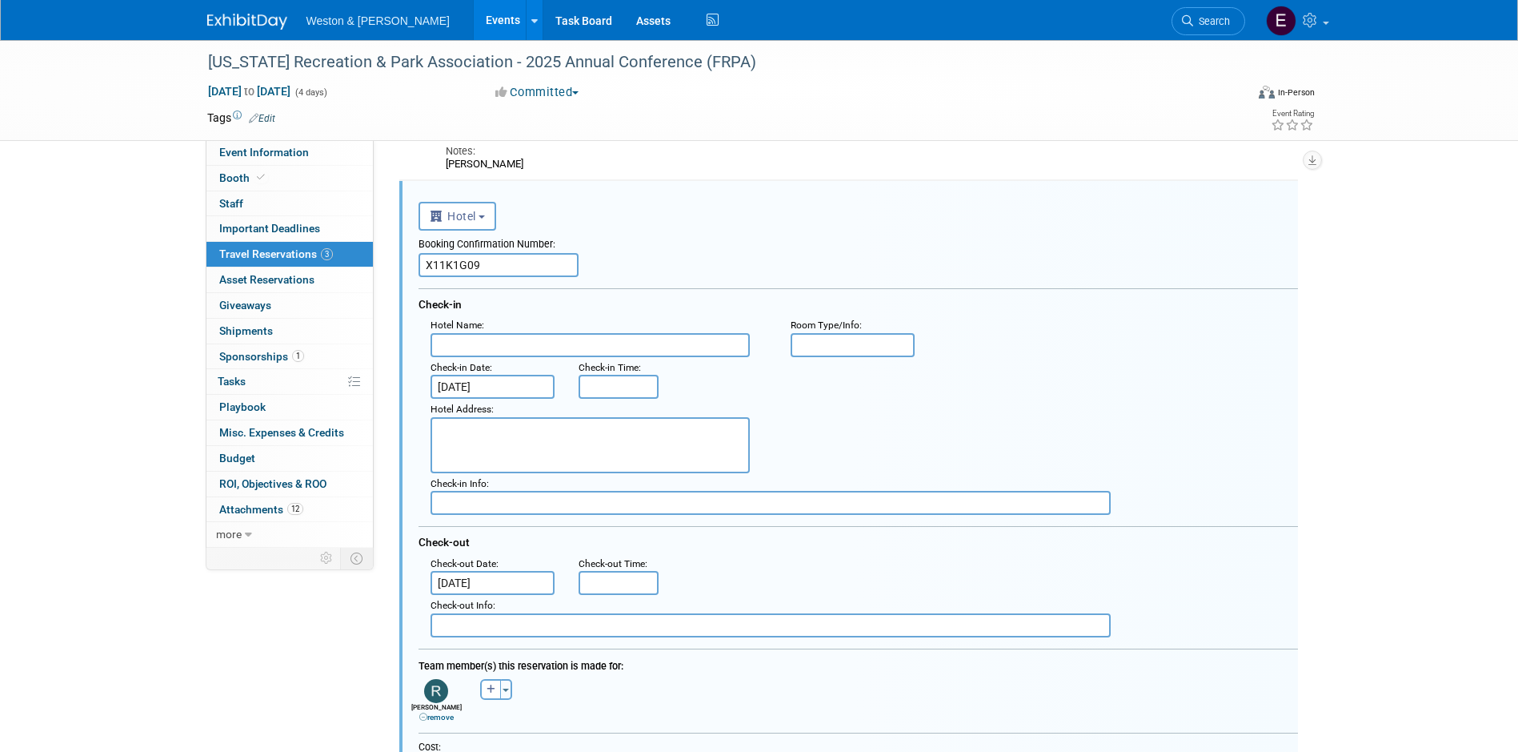
click at [498, 587] on input "Aug 27, 2025" at bounding box center [493, 583] width 125 height 24
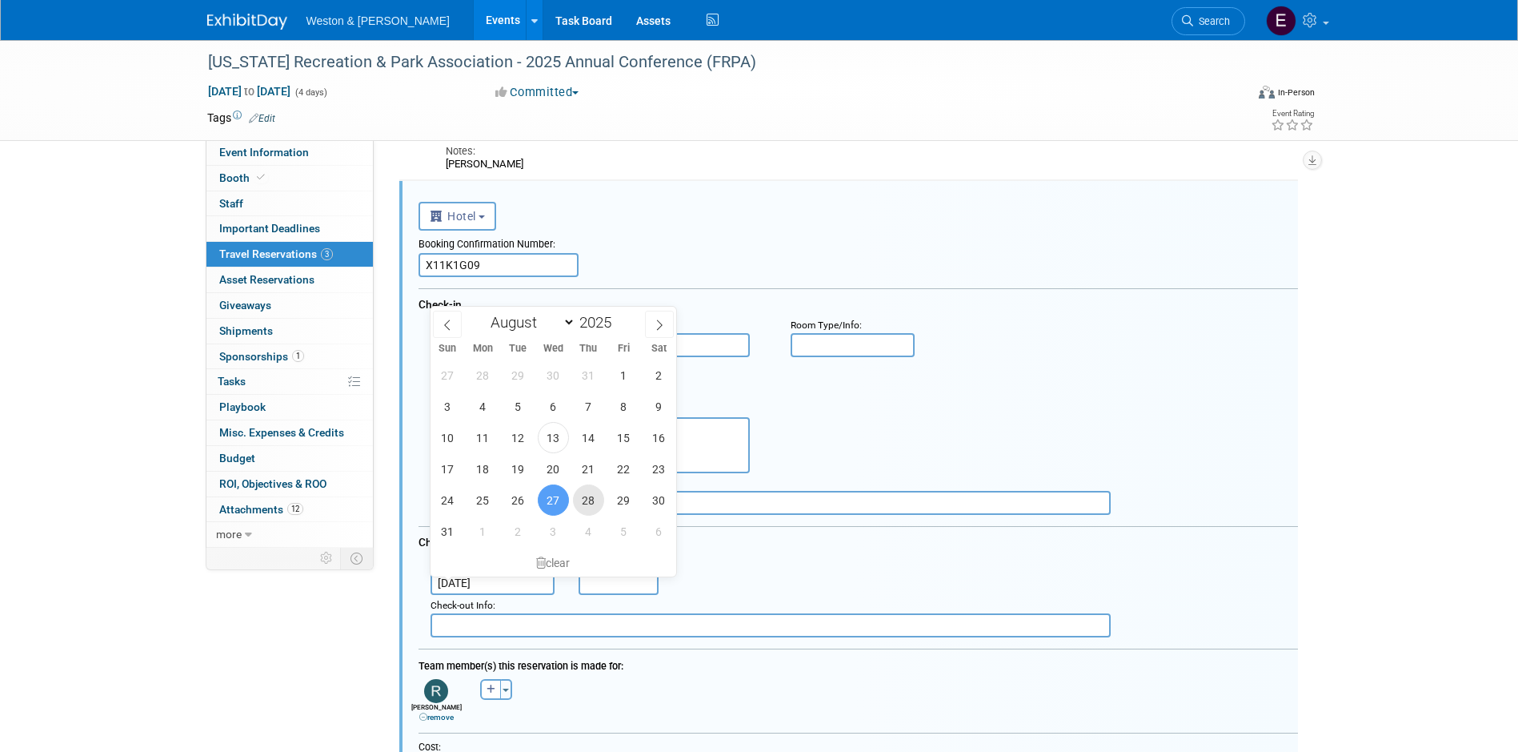
click at [595, 503] on span "28" at bounding box center [588, 499] width 31 height 31
type input "Aug 28, 2025"
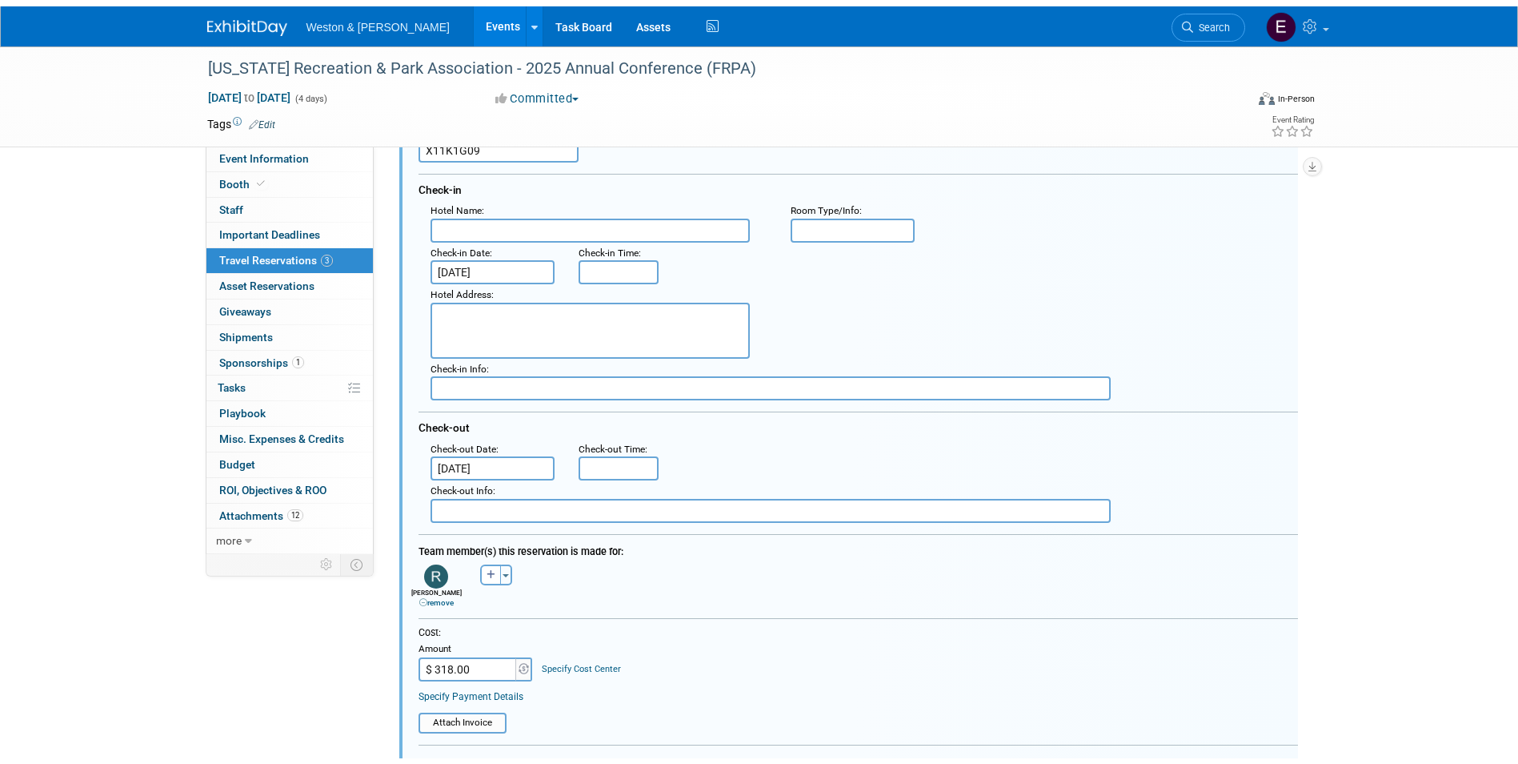
scroll to position [640, 0]
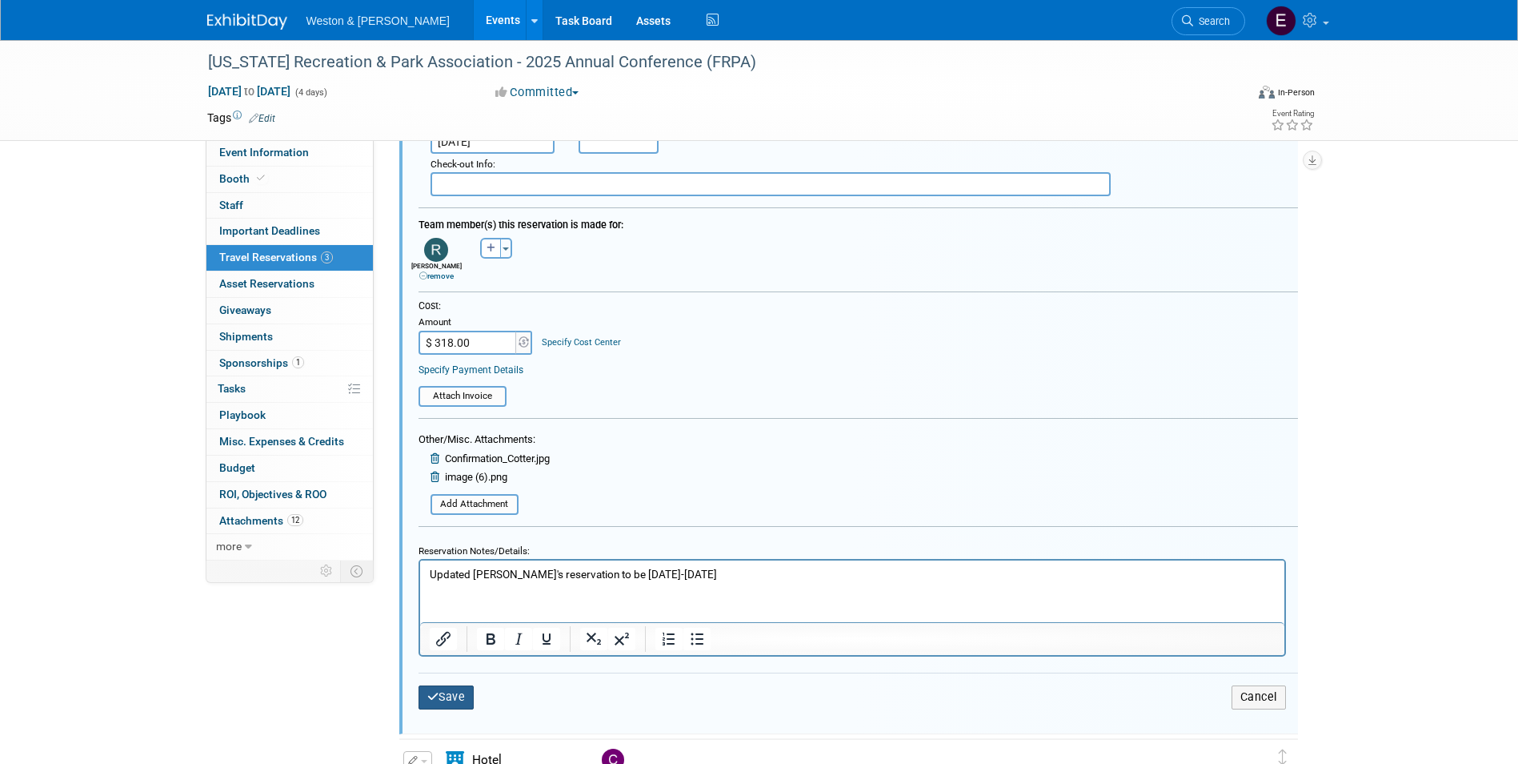
click at [452, 696] on button "Save" at bounding box center [447, 696] width 56 height 23
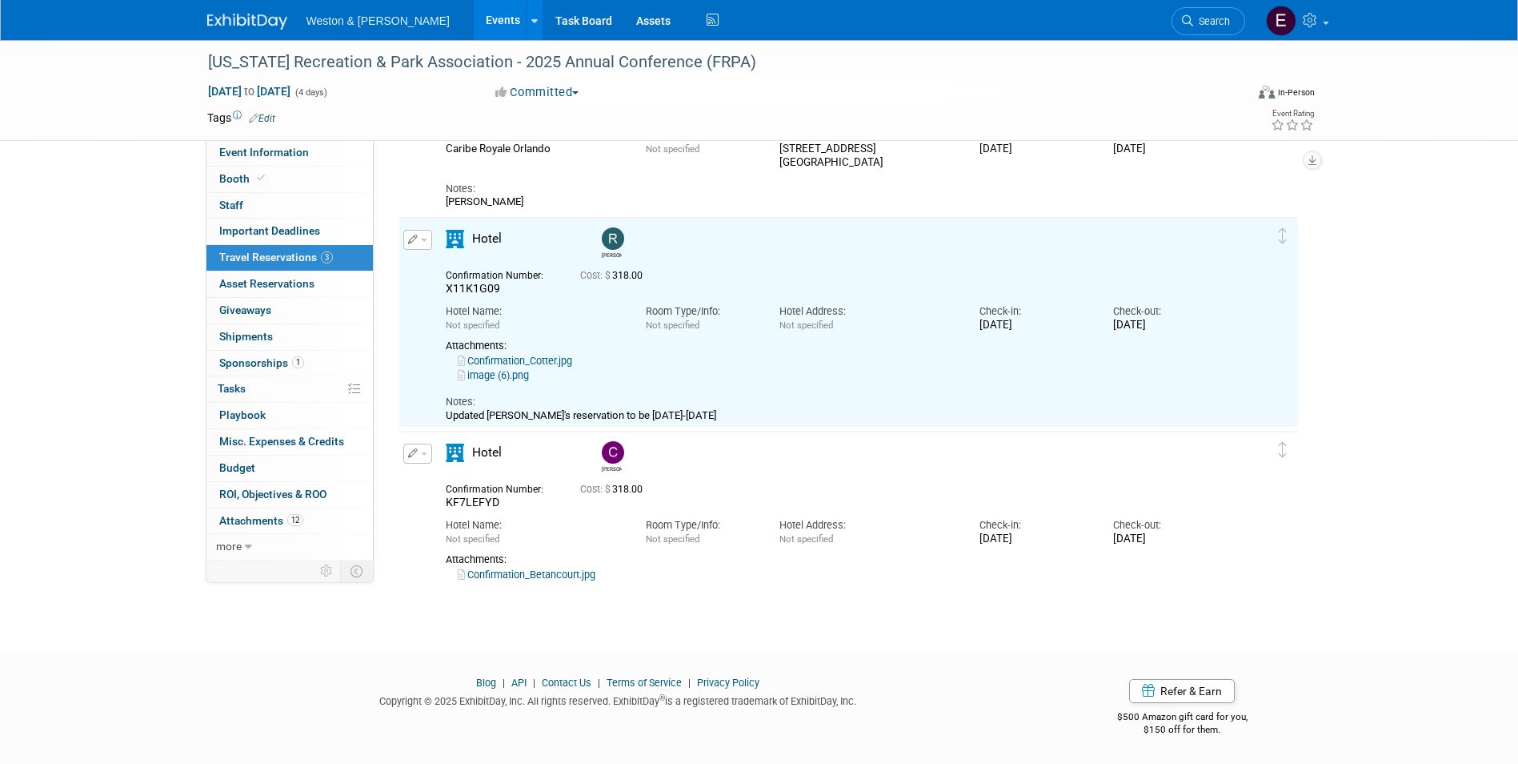
scroll to position [0, 0]
